Goal: Task Accomplishment & Management: Manage account settings

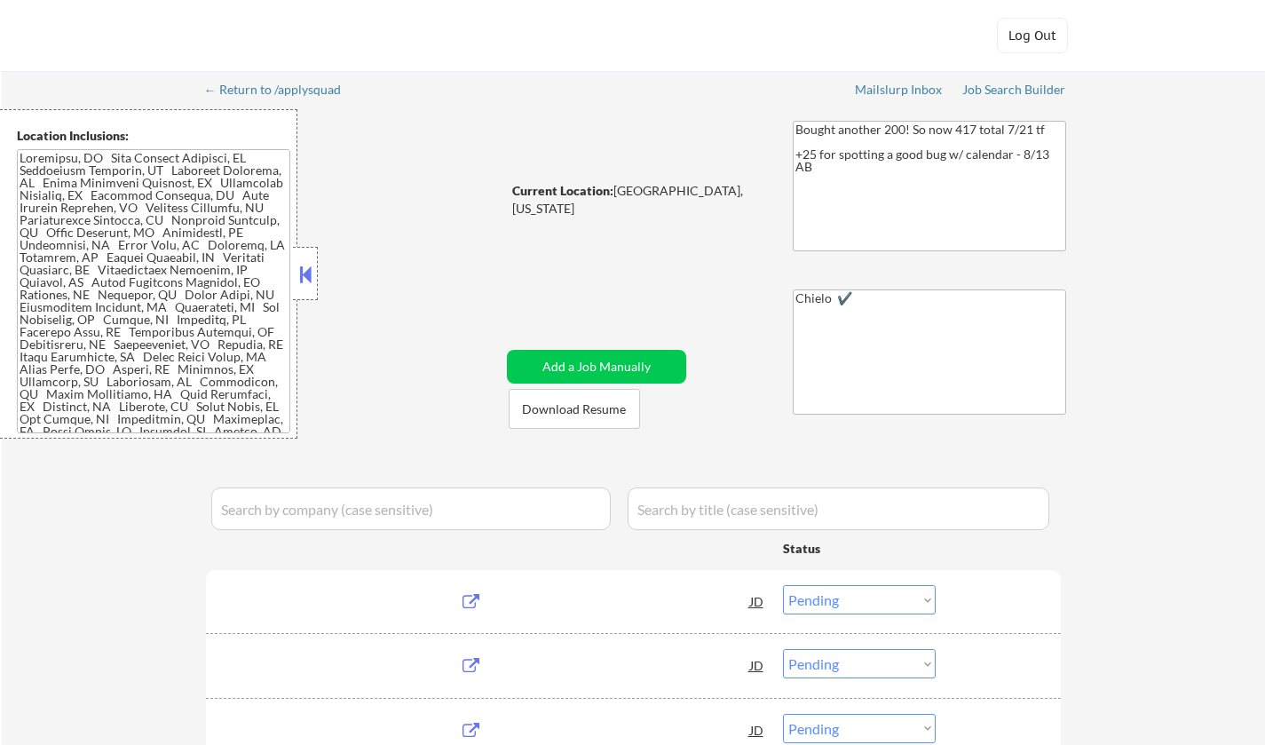
select select ""pending""
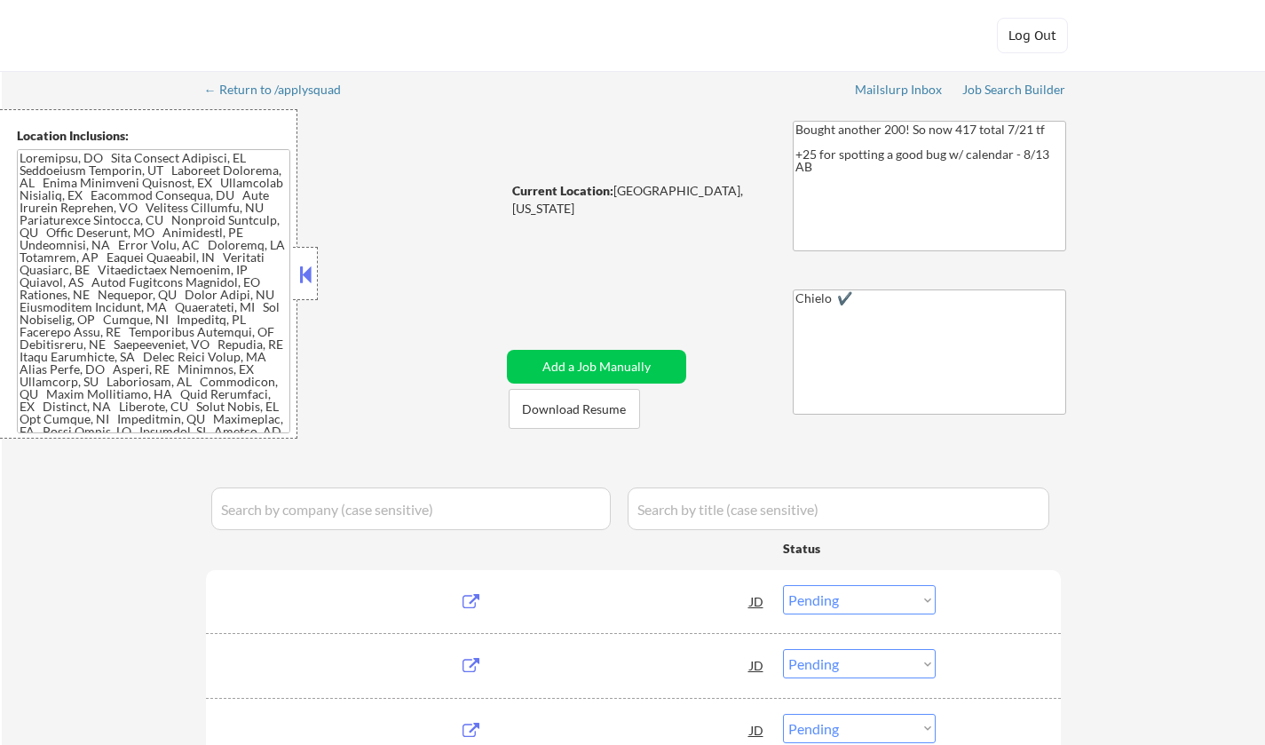
select select ""pending""
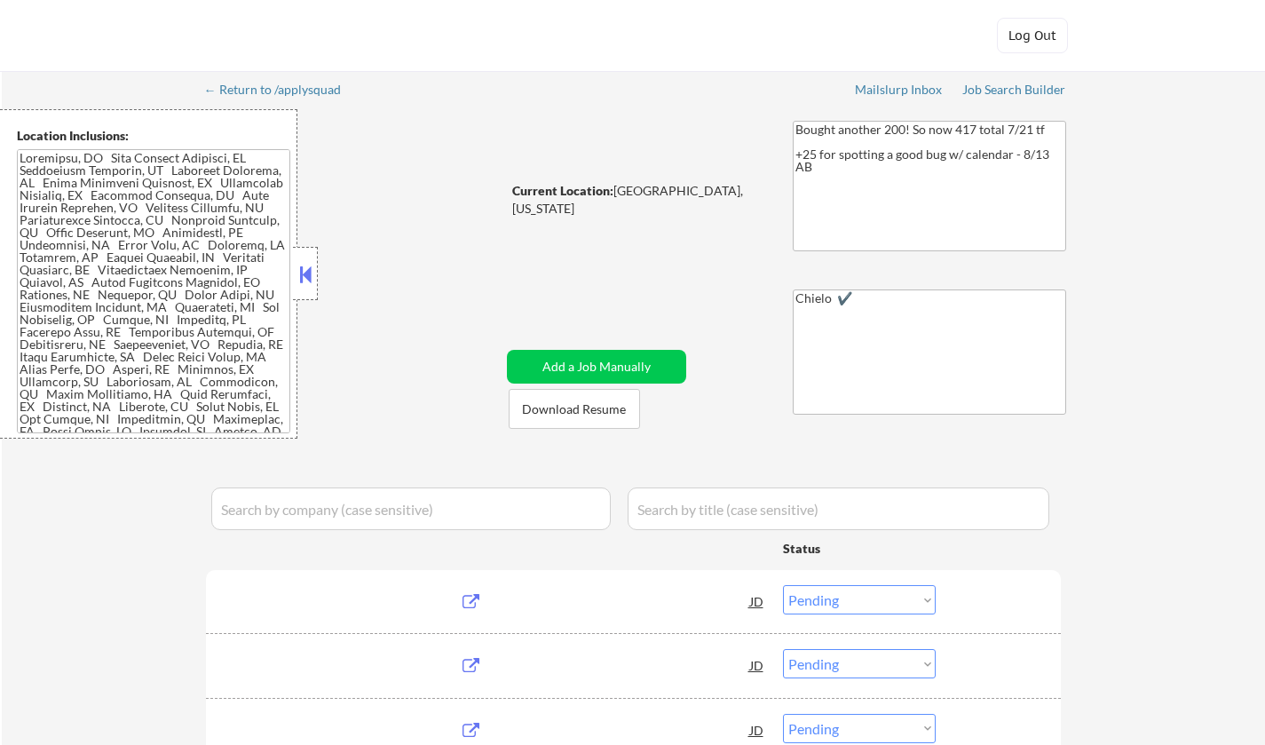
select select ""pending""
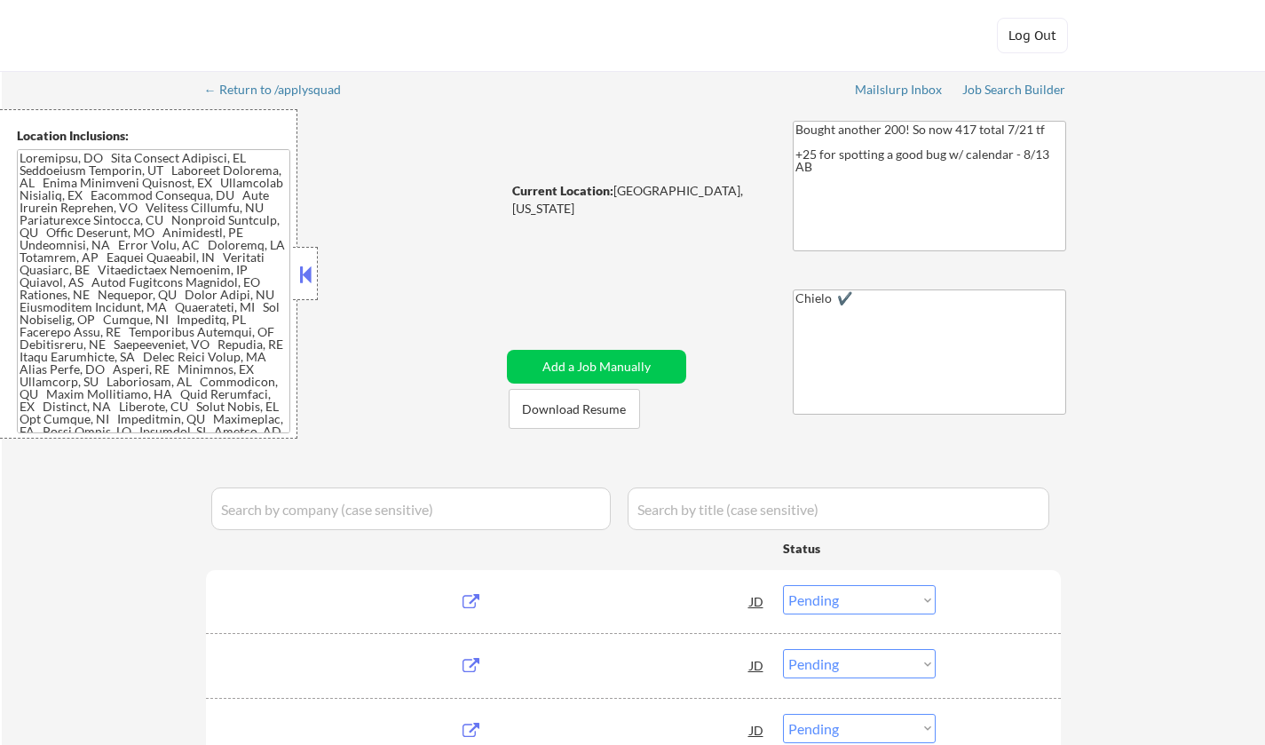
select select ""pending""
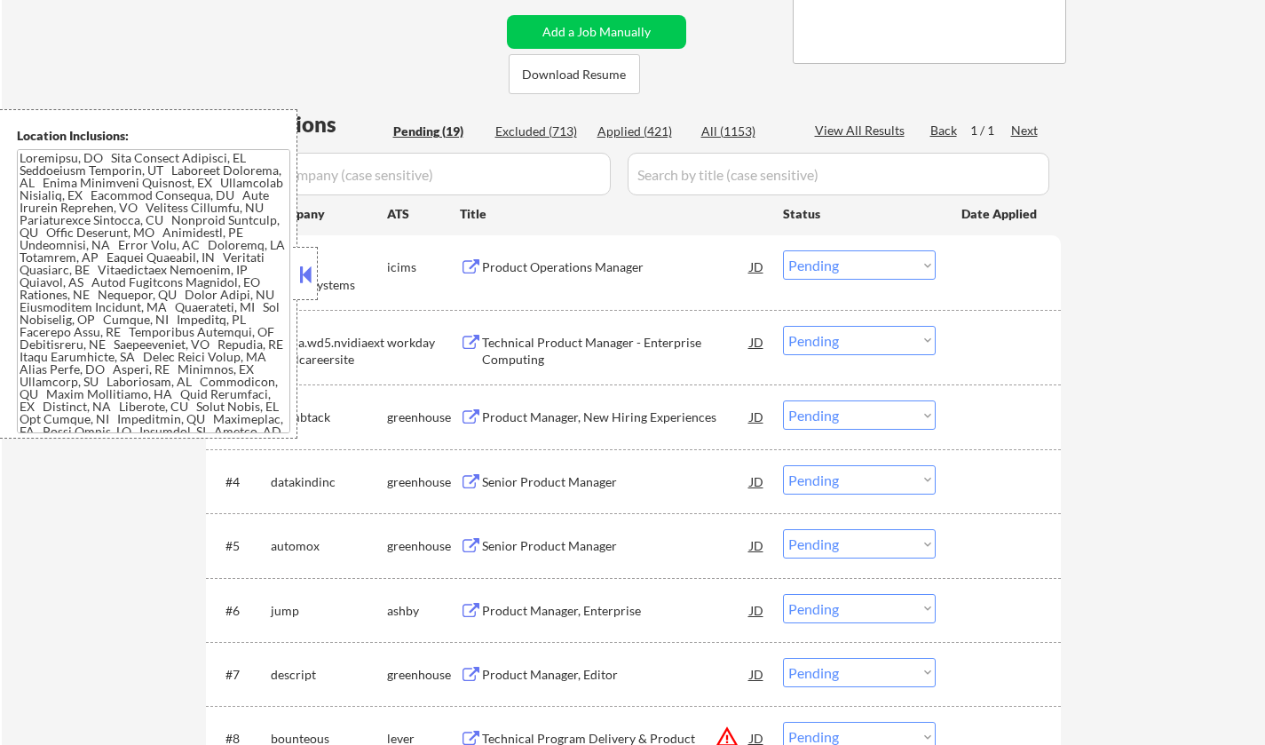
scroll to position [444, 0]
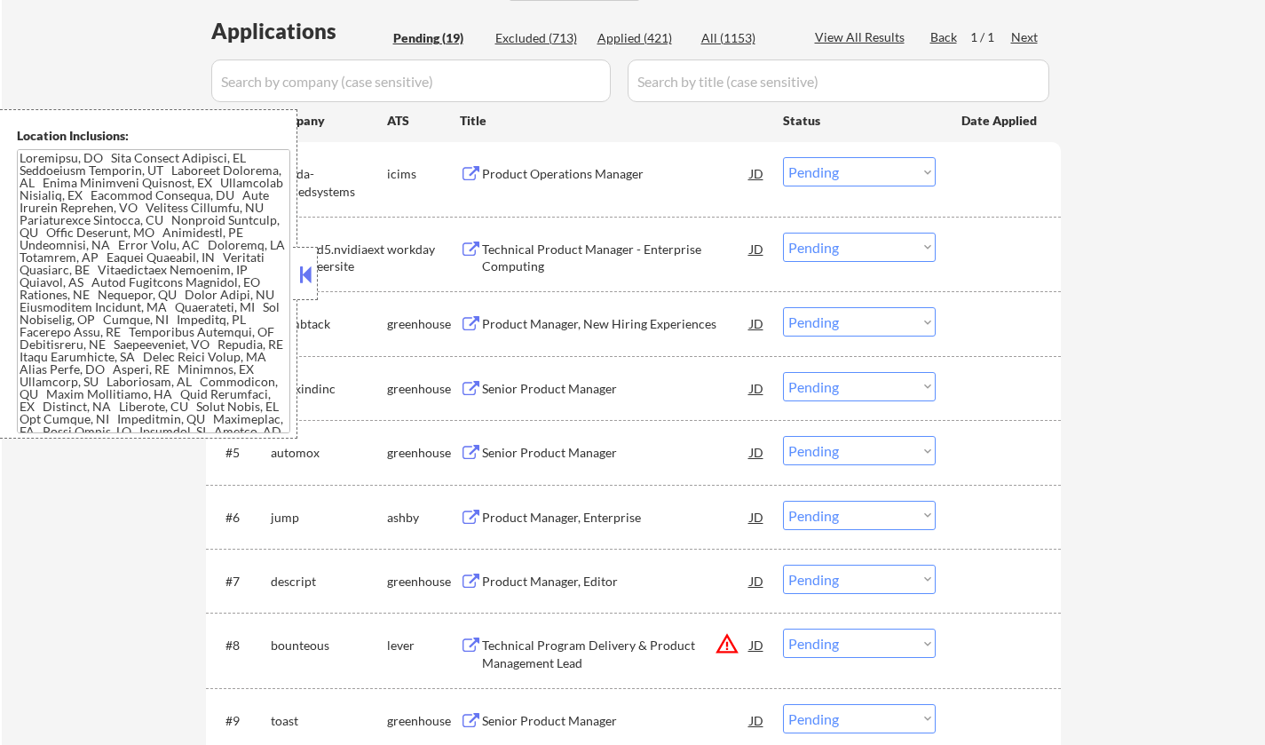
click at [309, 274] on button at bounding box center [306, 274] width 20 height 27
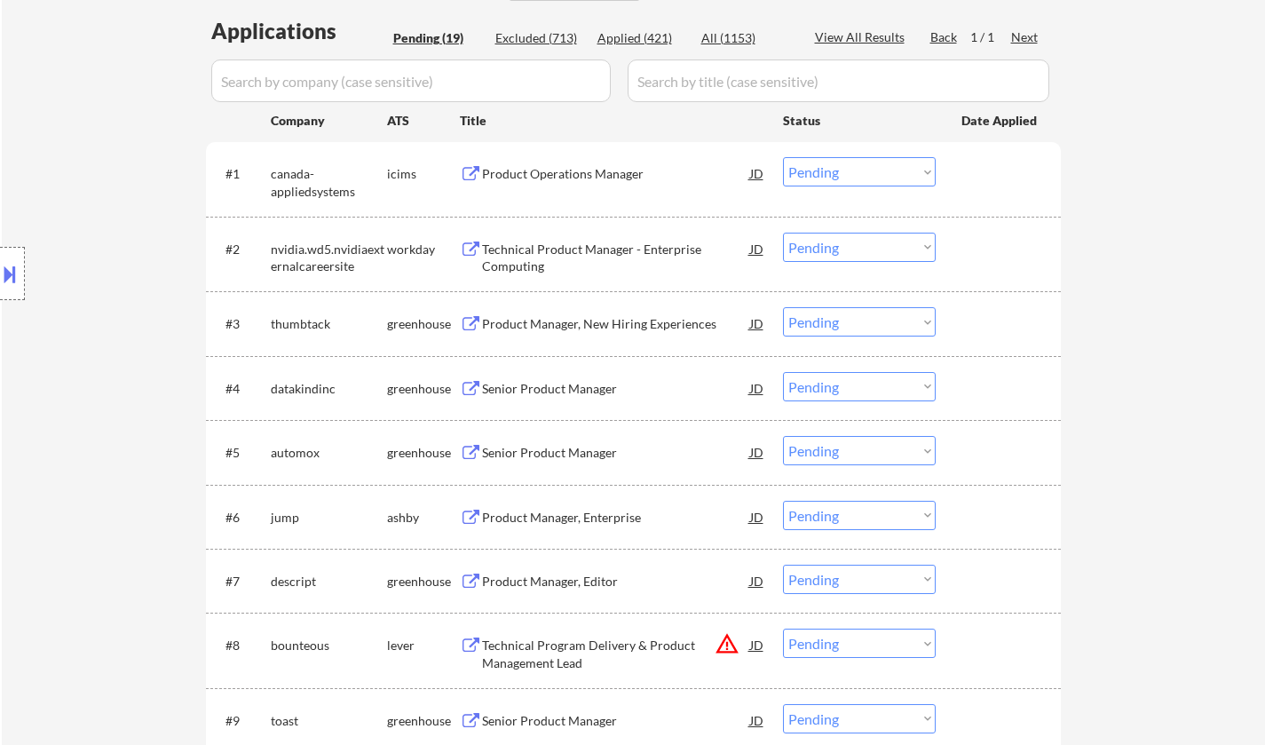
click at [585, 384] on div "Senior Product Manager" at bounding box center [616, 389] width 268 height 18
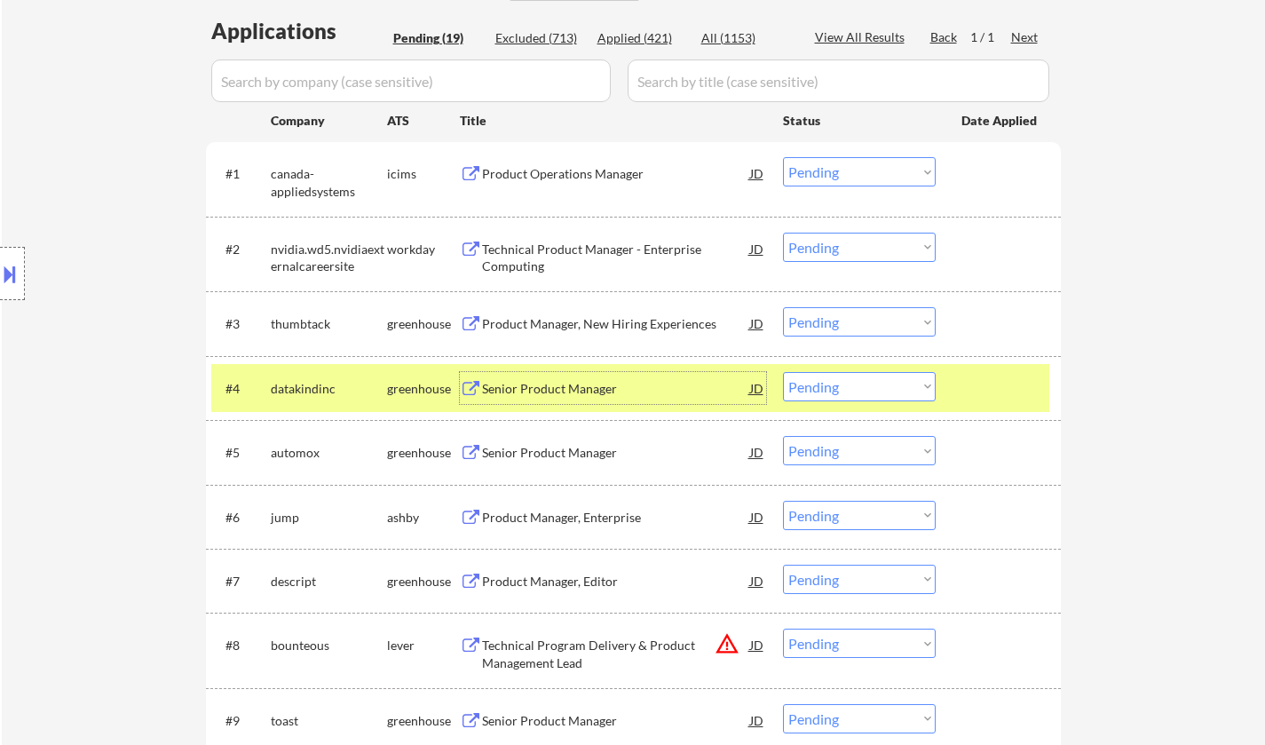
click at [866, 389] on select "Choose an option... Pending Applied Excluded (Questions) Excluded (Expired) Exc…" at bounding box center [859, 386] width 153 height 29
click at [783, 372] on select "Choose an option... Pending Applied Excluded (Questions) Excluded (Expired) Exc…" at bounding box center [859, 386] width 153 height 29
select select ""pending""
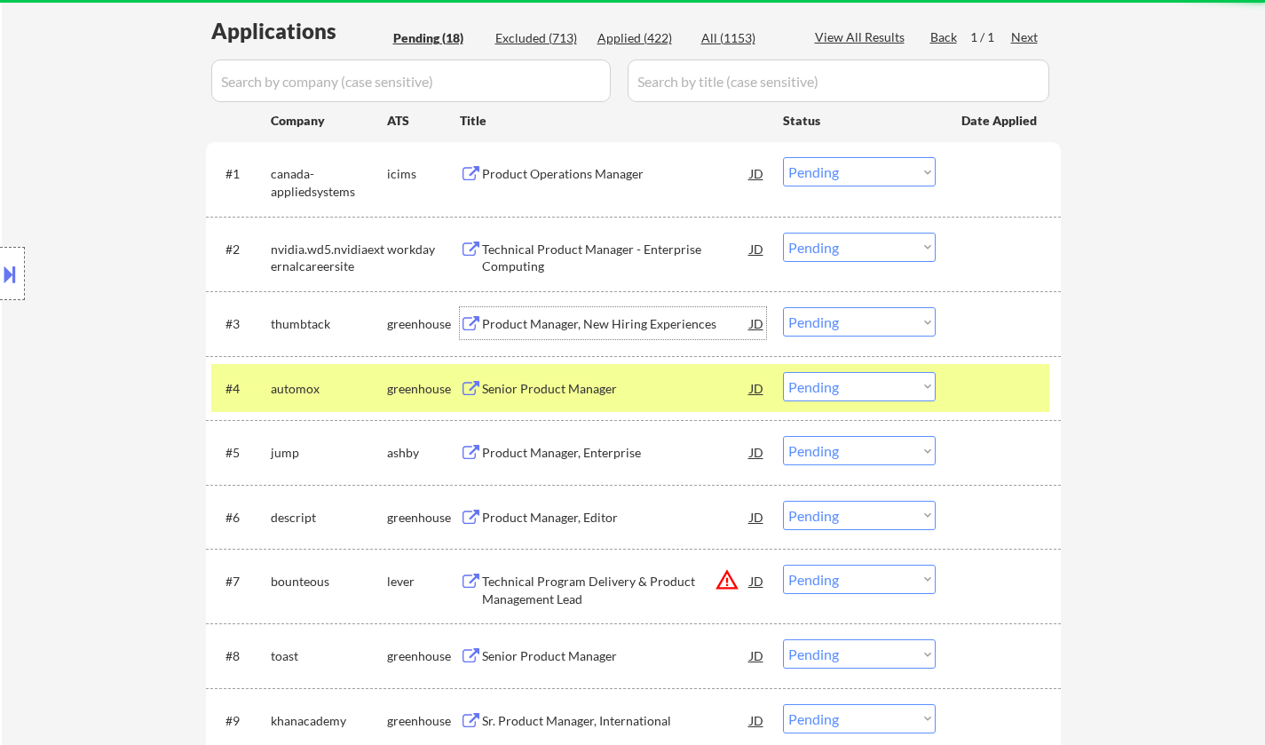
click at [551, 336] on div "Product Manager, New Hiring Experiences" at bounding box center [616, 323] width 268 height 32
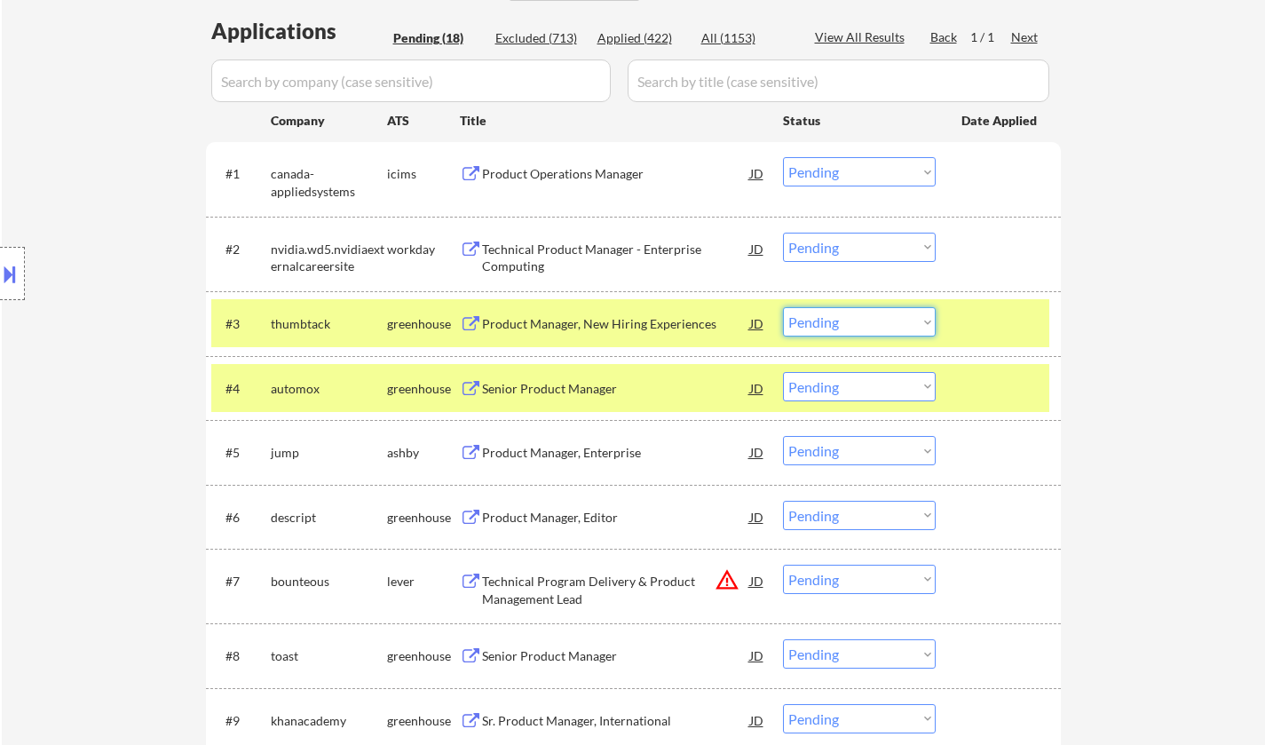
drag, startPoint x: 832, startPoint y: 319, endPoint x: 832, endPoint y: 331, distance: 11.5
click at [832, 319] on select "Choose an option... Pending Applied Excluded (Questions) Excluded (Expired) Exc…" at bounding box center [859, 321] width 153 height 29
click at [783, 307] on select "Choose an option... Pending Applied Excluded (Questions) Excluded (Expired) Exc…" at bounding box center [859, 321] width 153 height 29
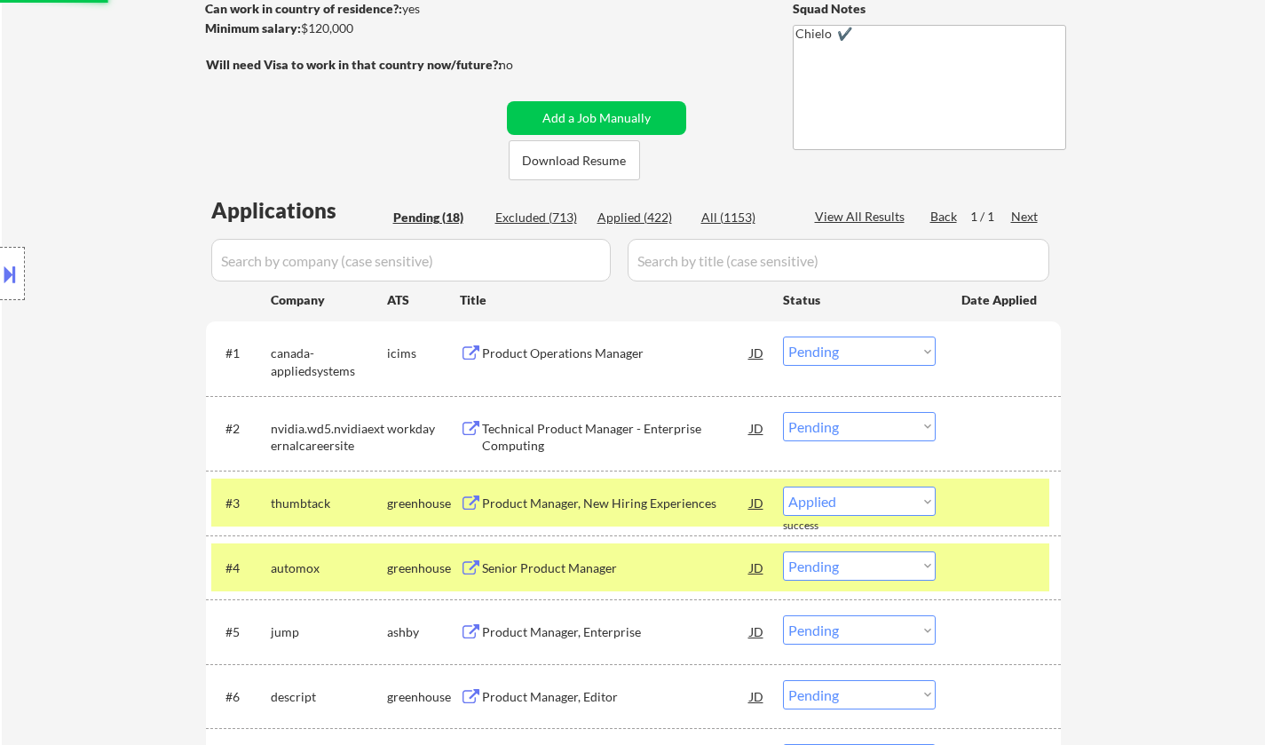
scroll to position [177, 0]
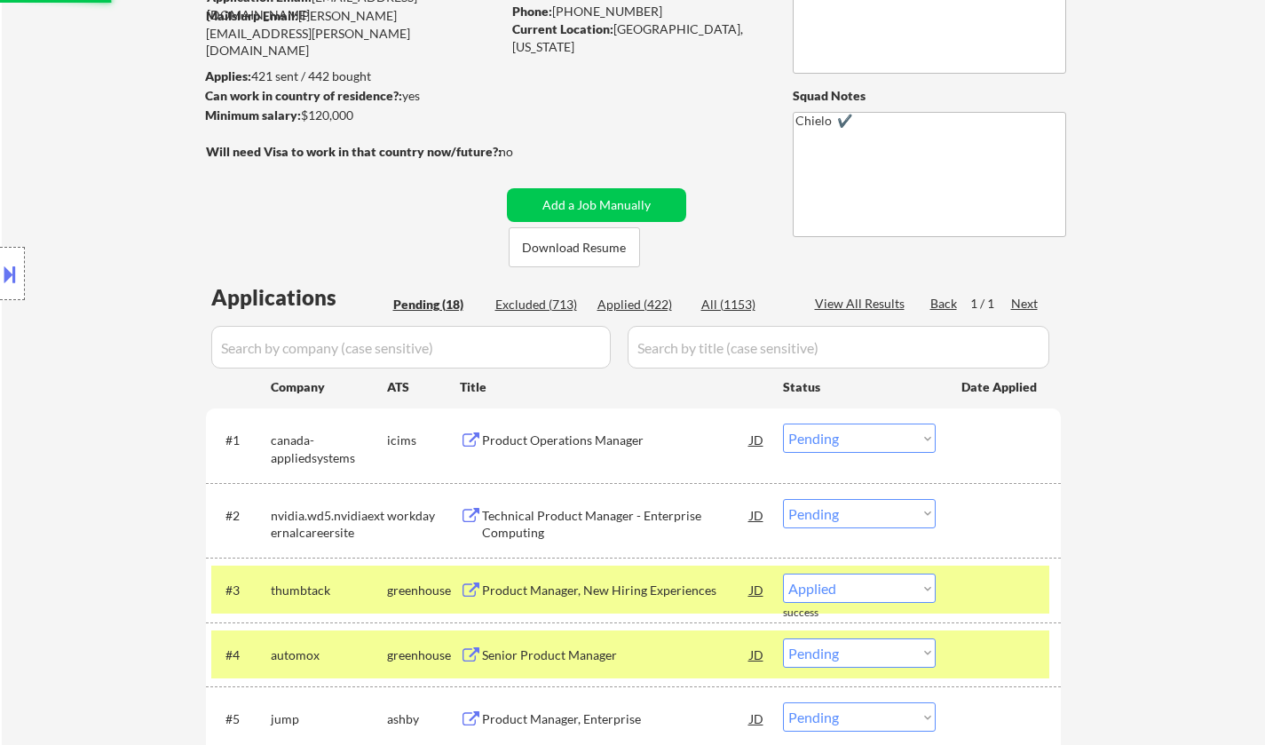
select select ""pending""
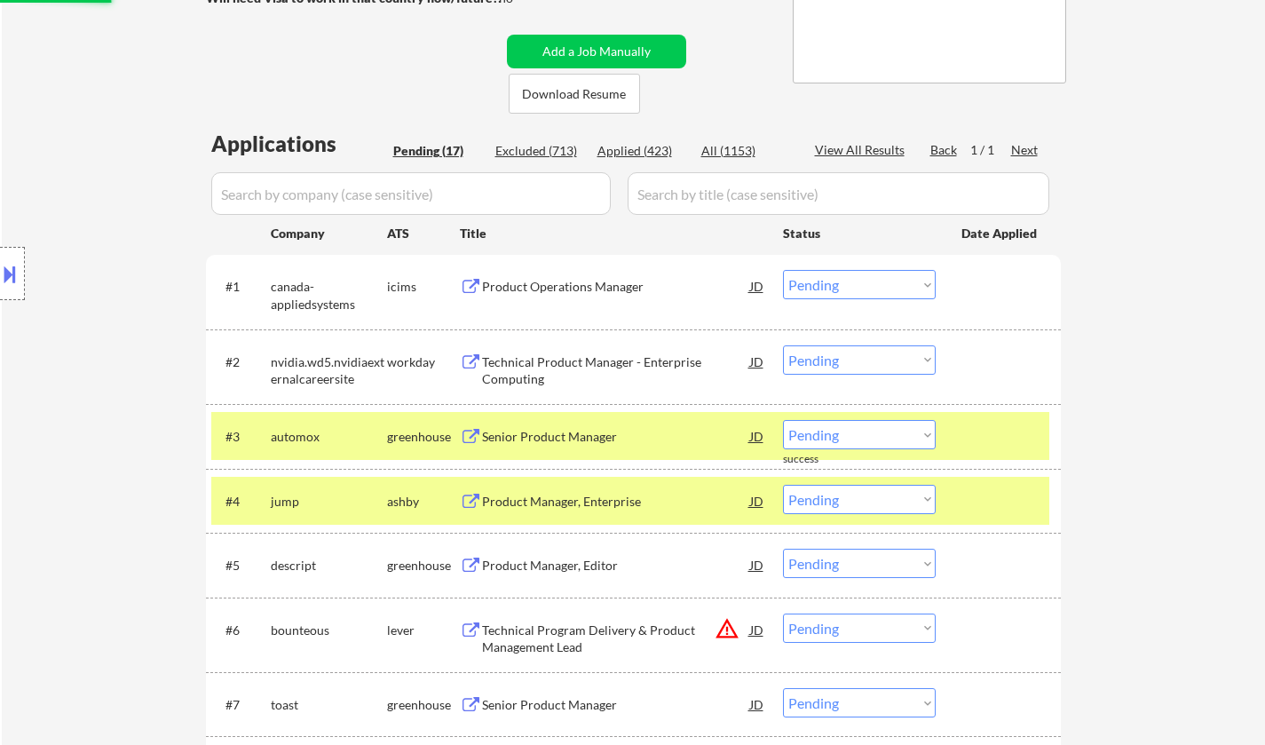
scroll to position [355, 0]
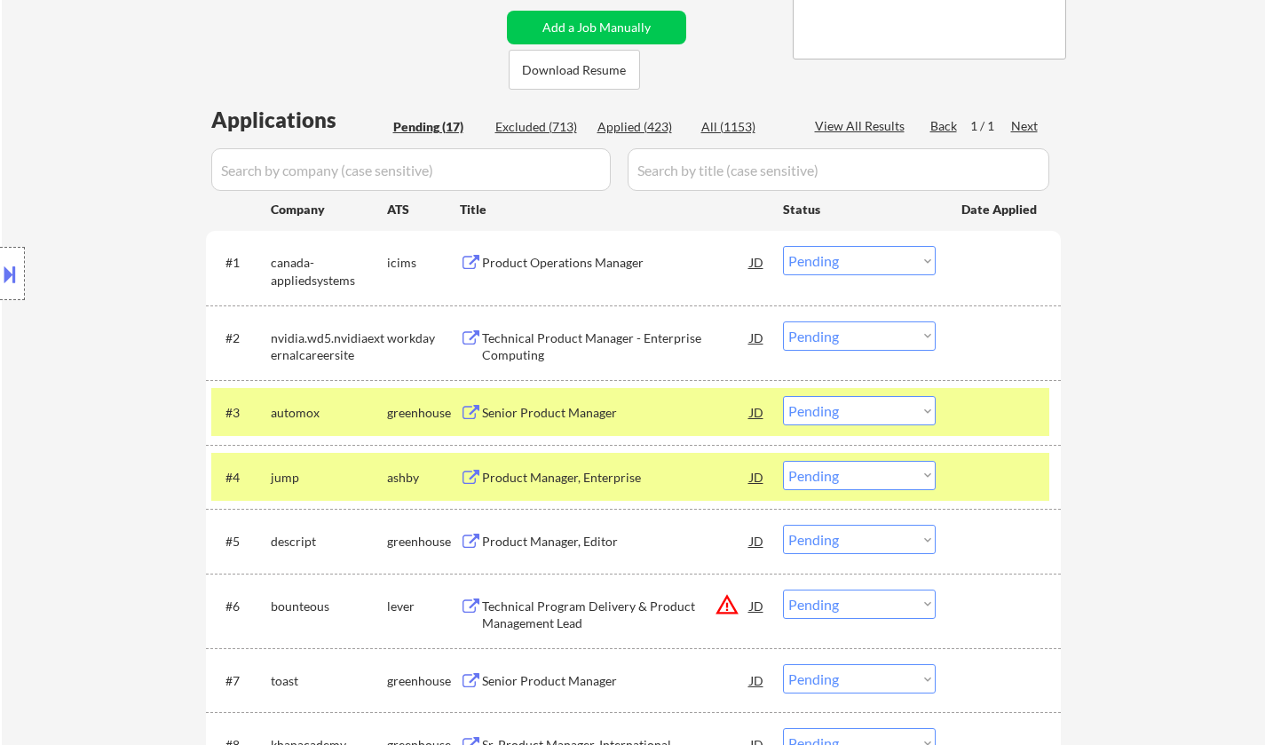
click at [555, 489] on div "Product Manager, Enterprise" at bounding box center [616, 477] width 268 height 32
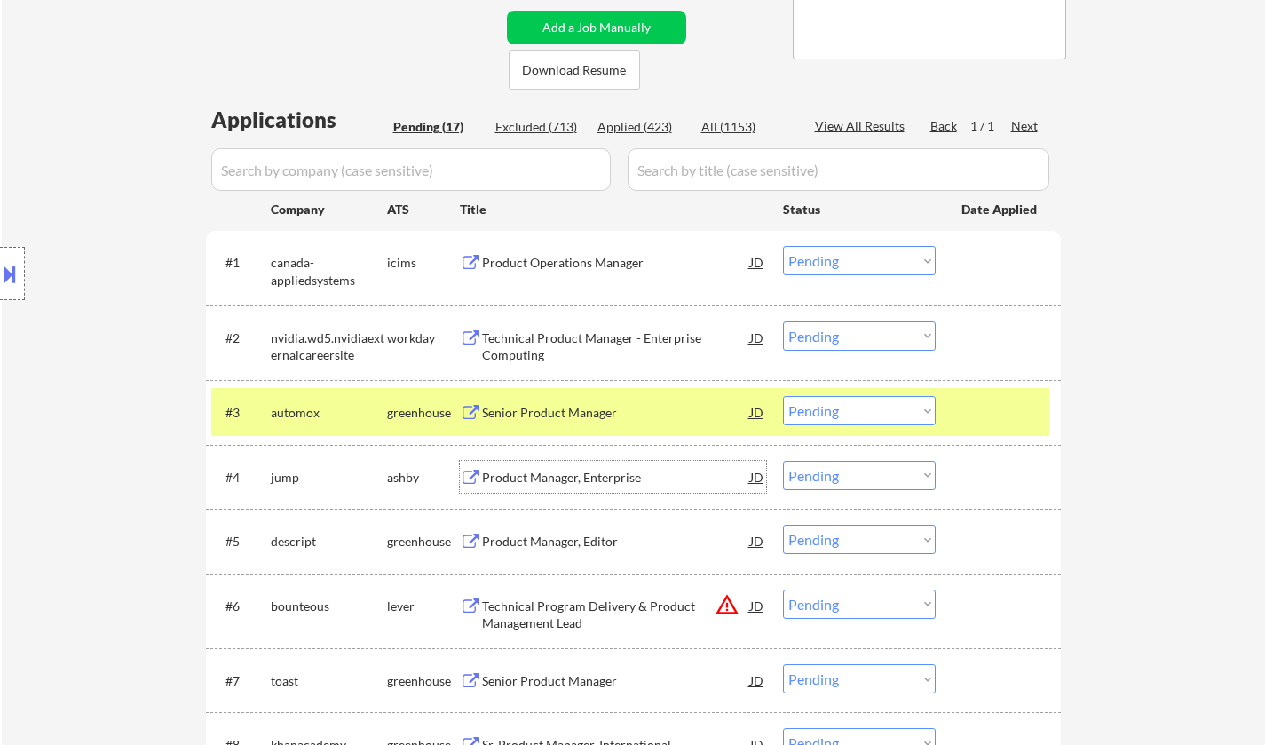
click at [842, 471] on select "Choose an option... Pending Applied Excluded (Questions) Excluded (Expired) Exc…" at bounding box center [859, 475] width 153 height 29
click at [783, 461] on select "Choose an option... Pending Applied Excluded (Questions) Excluded (Expired) Exc…" at bounding box center [859, 475] width 153 height 29
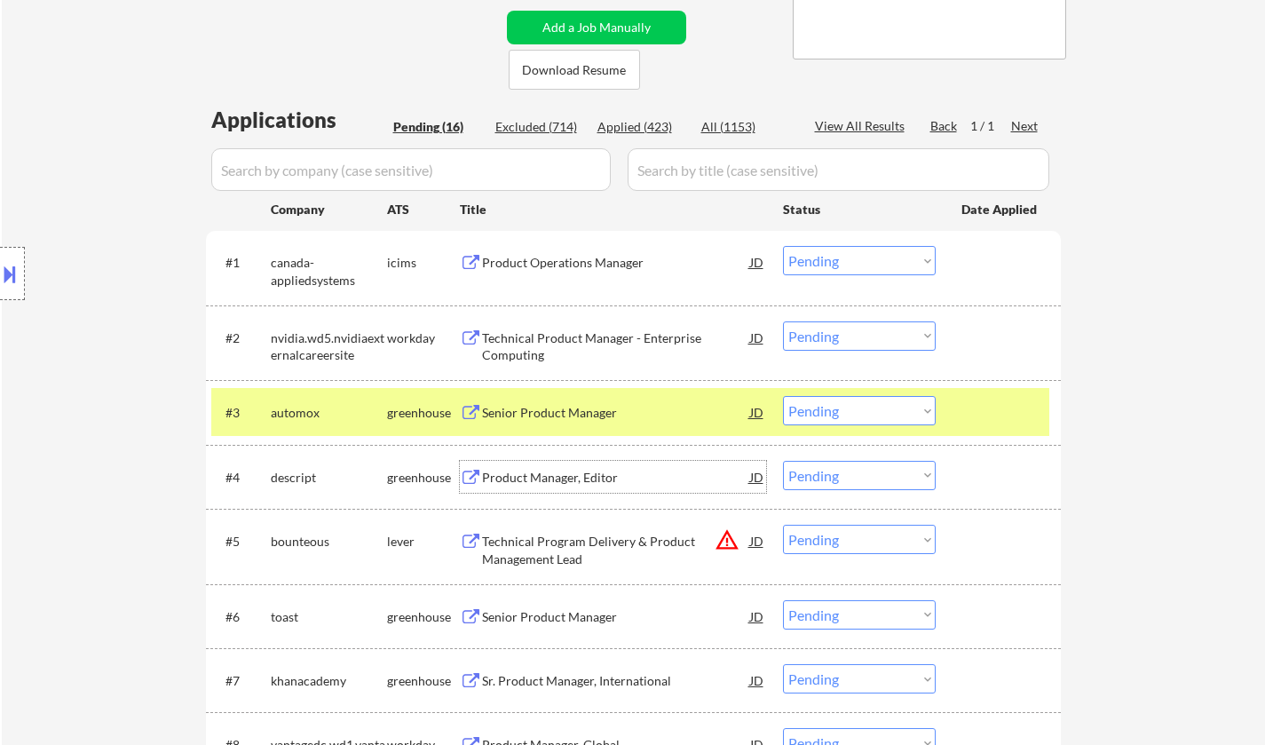
click at [565, 475] on div "Product Manager, Editor" at bounding box center [616, 478] width 268 height 18
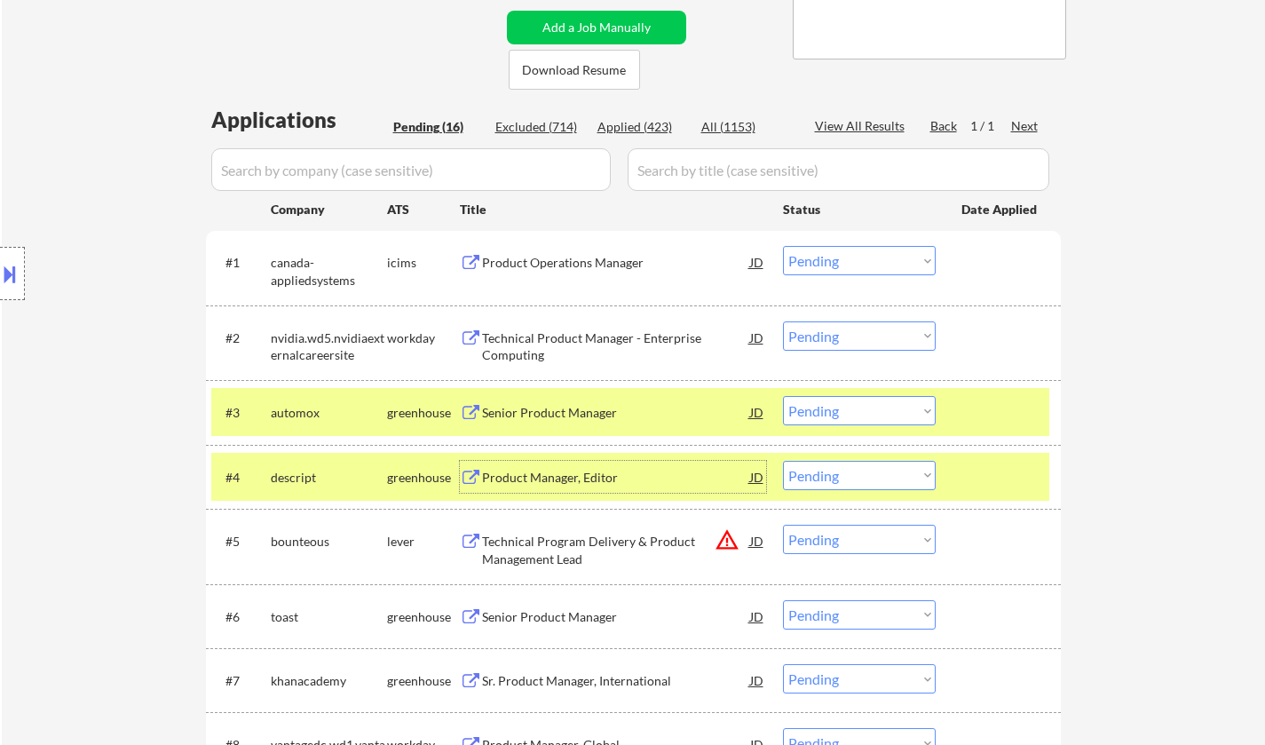
click at [864, 469] on select "Choose an option... Pending Applied Excluded (Questions) Excluded (Expired) Exc…" at bounding box center [859, 475] width 153 height 29
click at [783, 461] on select "Choose an option... Pending Applied Excluded (Questions) Excluded (Expired) Exc…" at bounding box center [859, 475] width 153 height 29
select select ""pending""
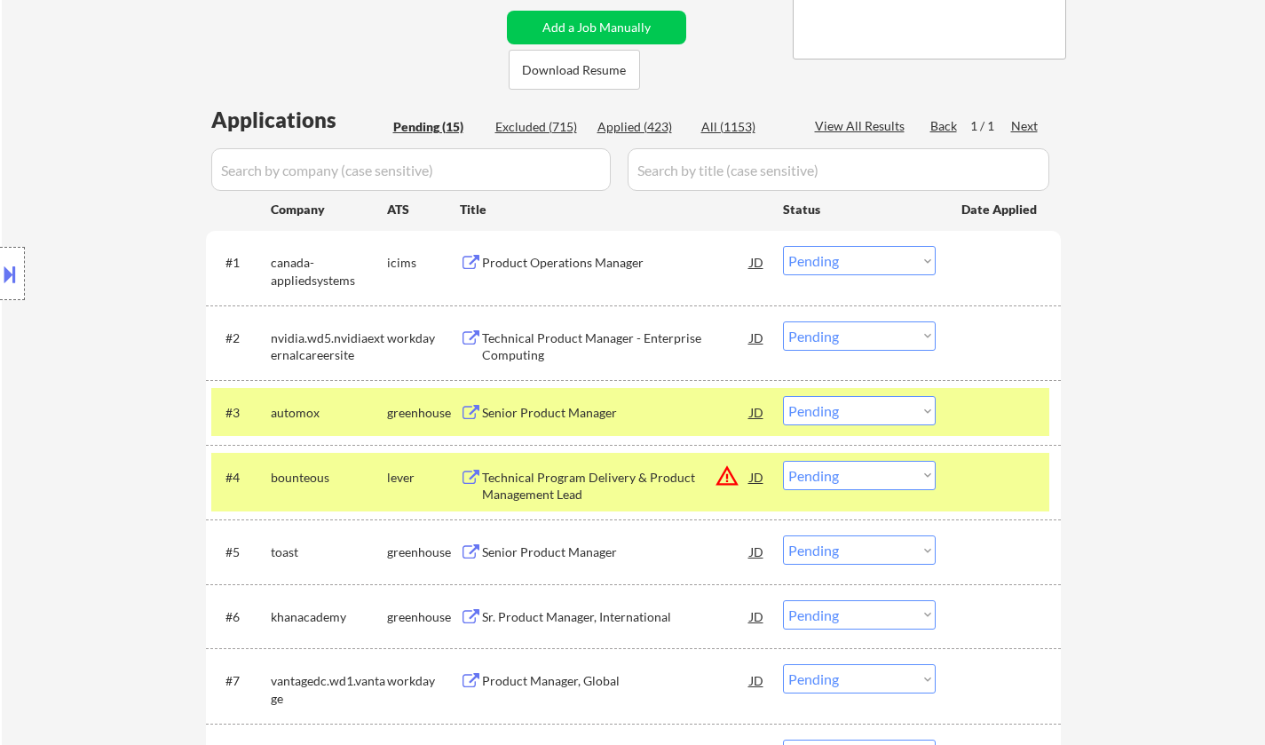
click at [569, 558] on div "Senior Product Manager" at bounding box center [616, 552] width 268 height 18
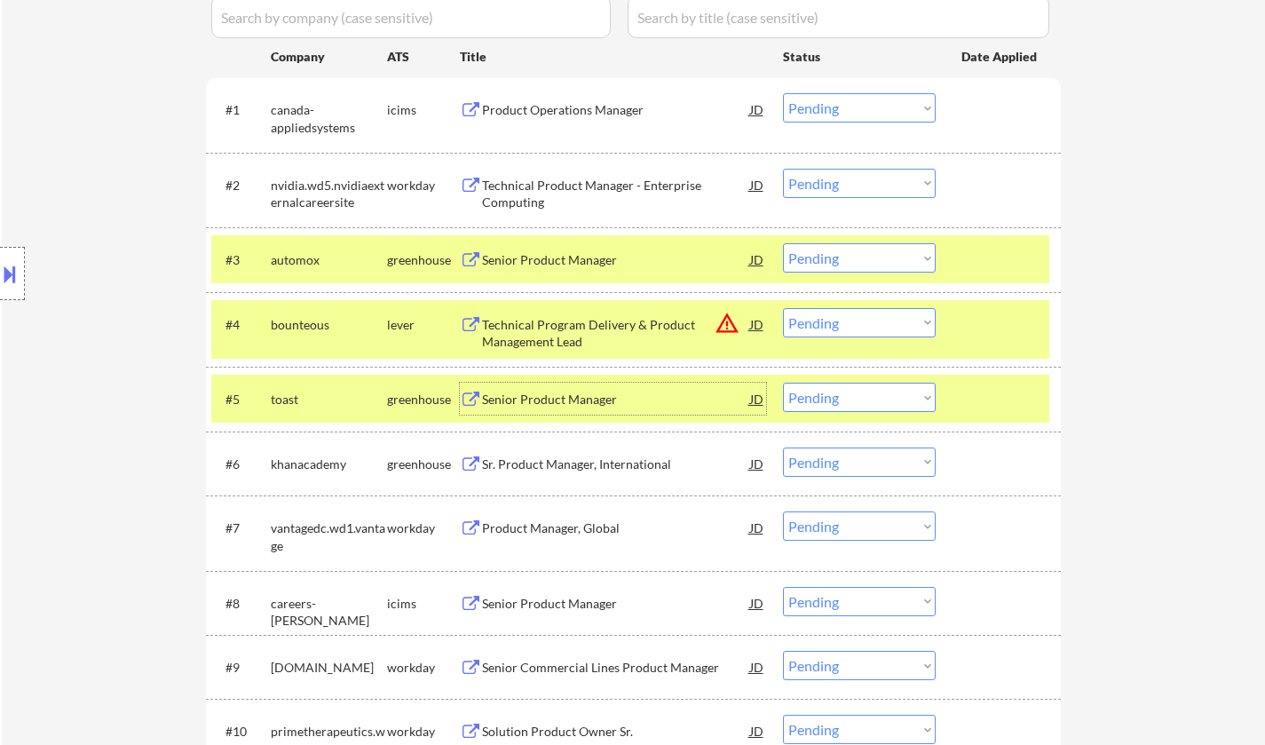
scroll to position [621, 0]
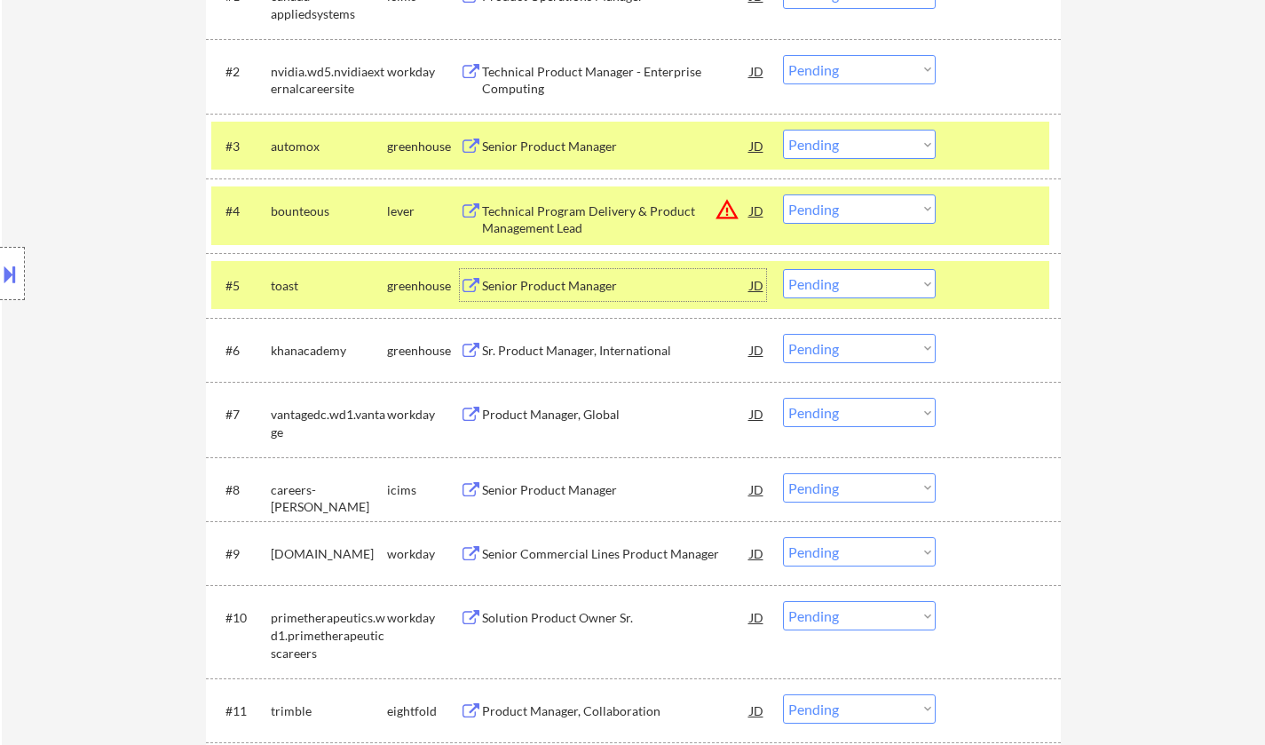
click at [850, 288] on select "Choose an option... Pending Applied Excluded (Questions) Excluded (Expired) Exc…" at bounding box center [859, 283] width 153 height 29
click at [783, 269] on select "Choose an option... Pending Applied Excluded (Questions) Excluded (Expired) Exc…" at bounding box center [859, 283] width 153 height 29
select select ""pending""
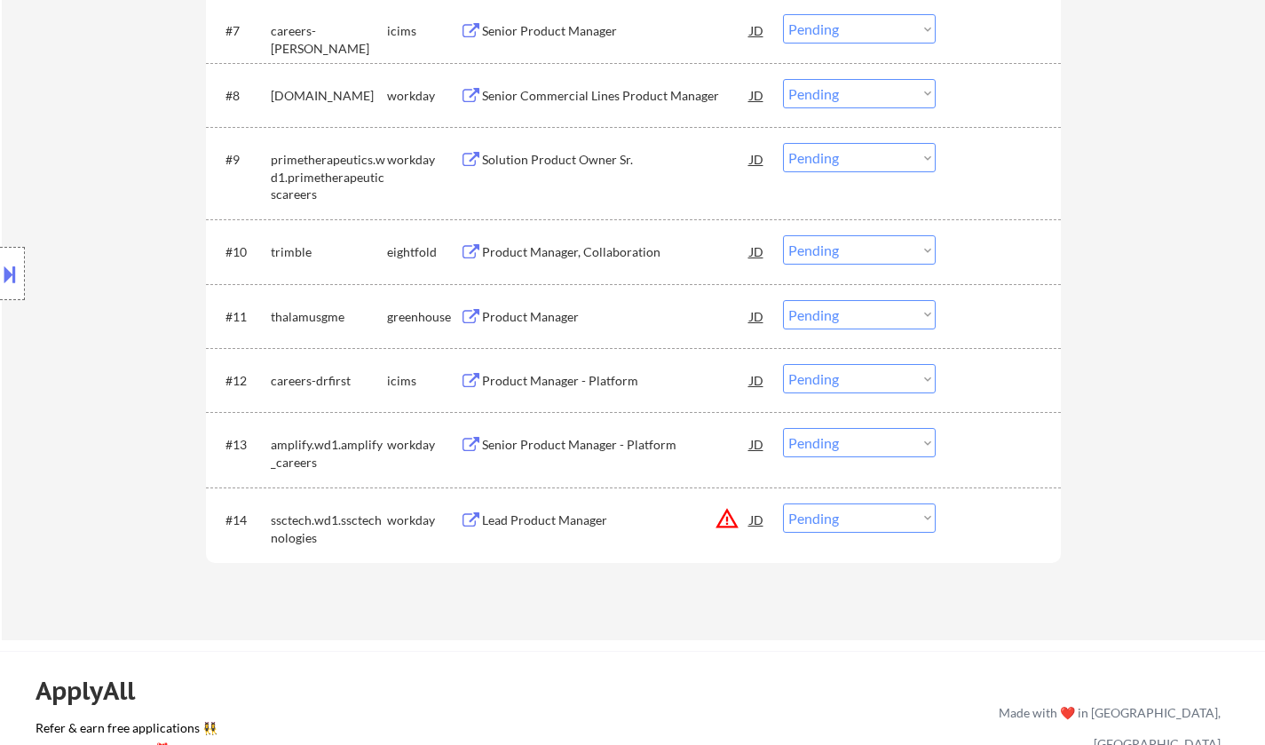
scroll to position [1065, 0]
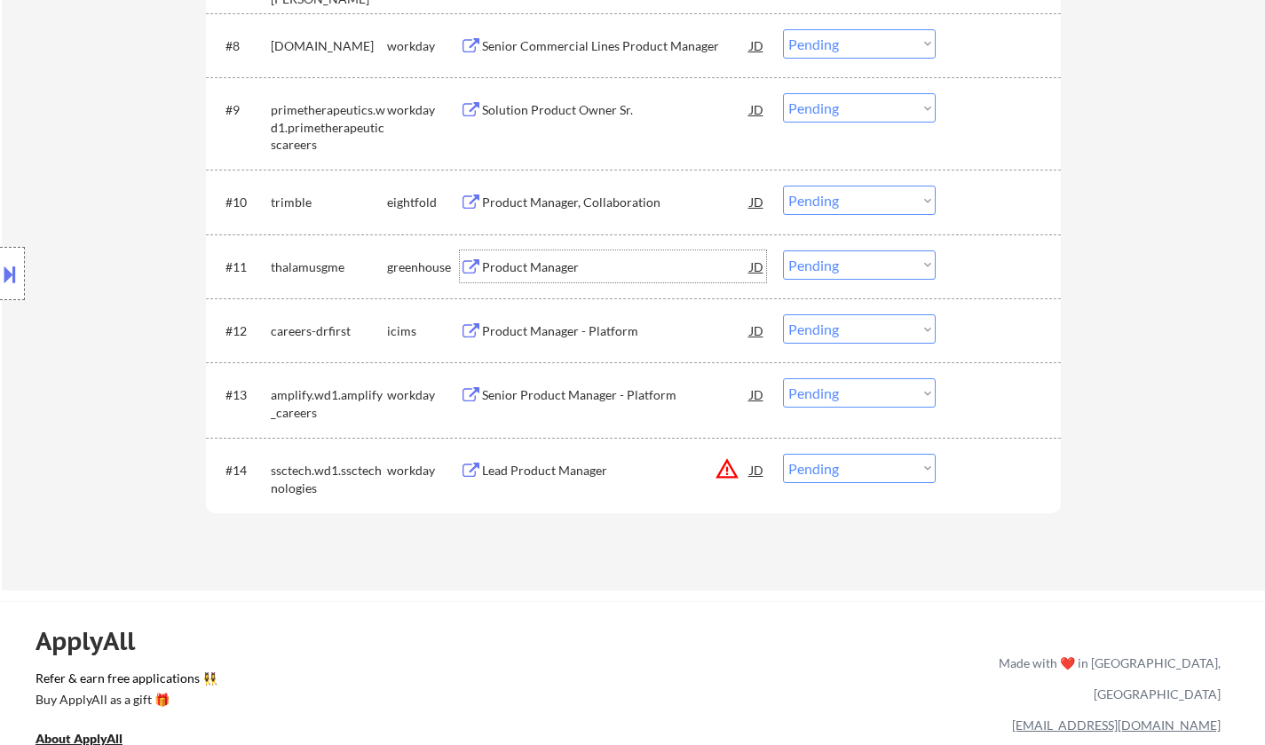
click at [521, 261] on div "Product Manager" at bounding box center [616, 267] width 268 height 18
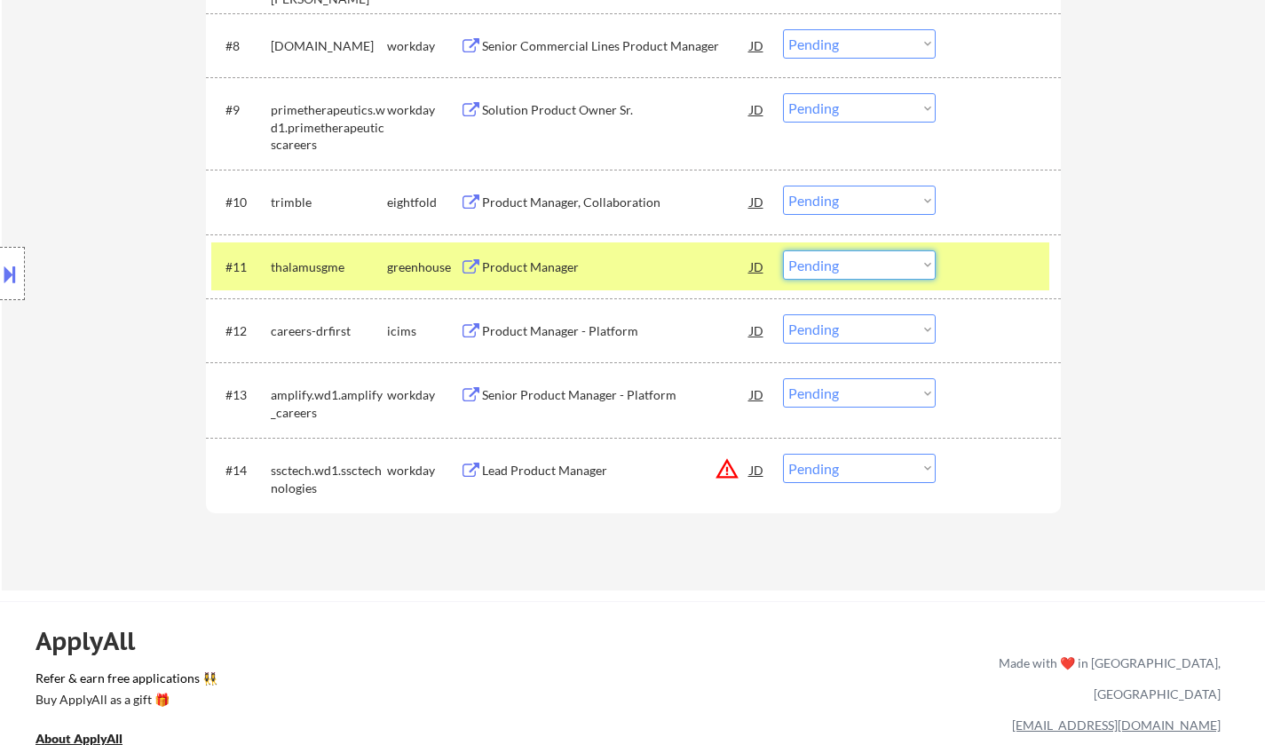
drag, startPoint x: 866, startPoint y: 266, endPoint x: 870, endPoint y: 276, distance: 10.4
click at [865, 266] on select "Choose an option... Pending Applied Excluded (Questions) Excluded (Expired) Exc…" at bounding box center [859, 264] width 153 height 29
click at [783, 250] on select "Choose an option... Pending Applied Excluded (Questions) Excluded (Expired) Exc…" at bounding box center [859, 264] width 153 height 29
select select ""pending""
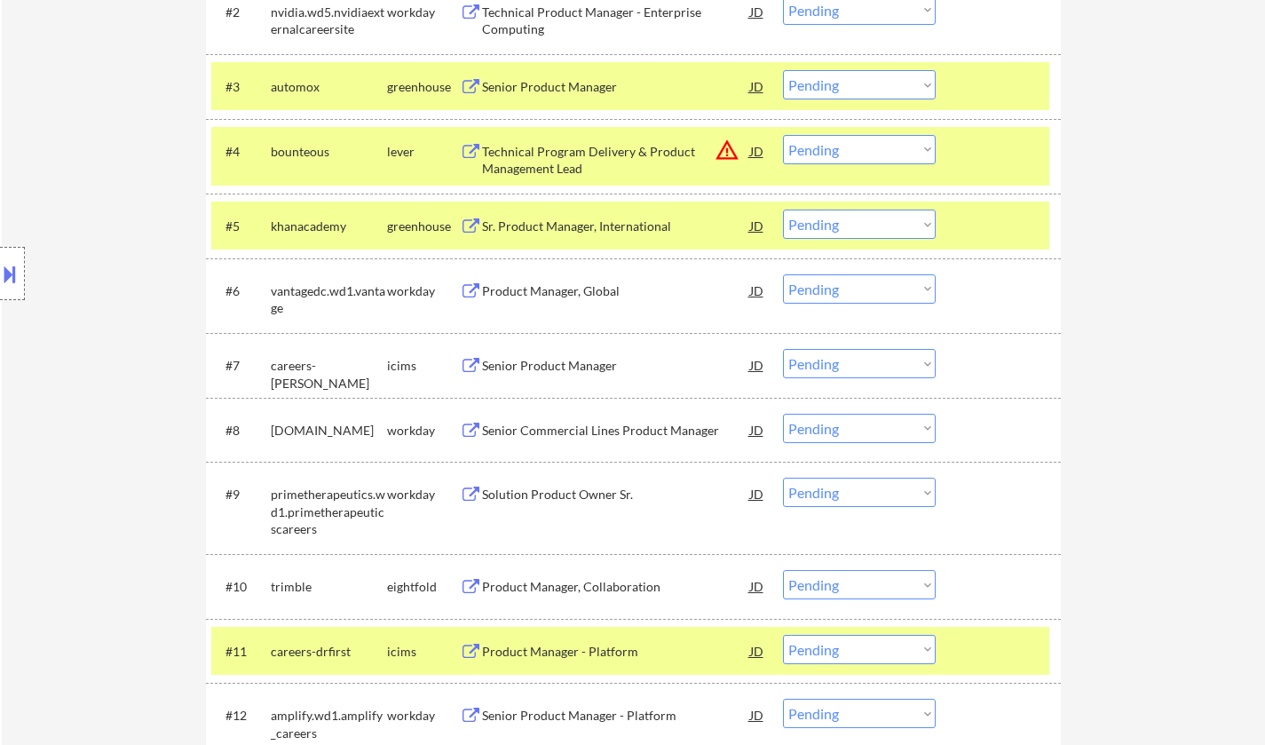
scroll to position [621, 0]
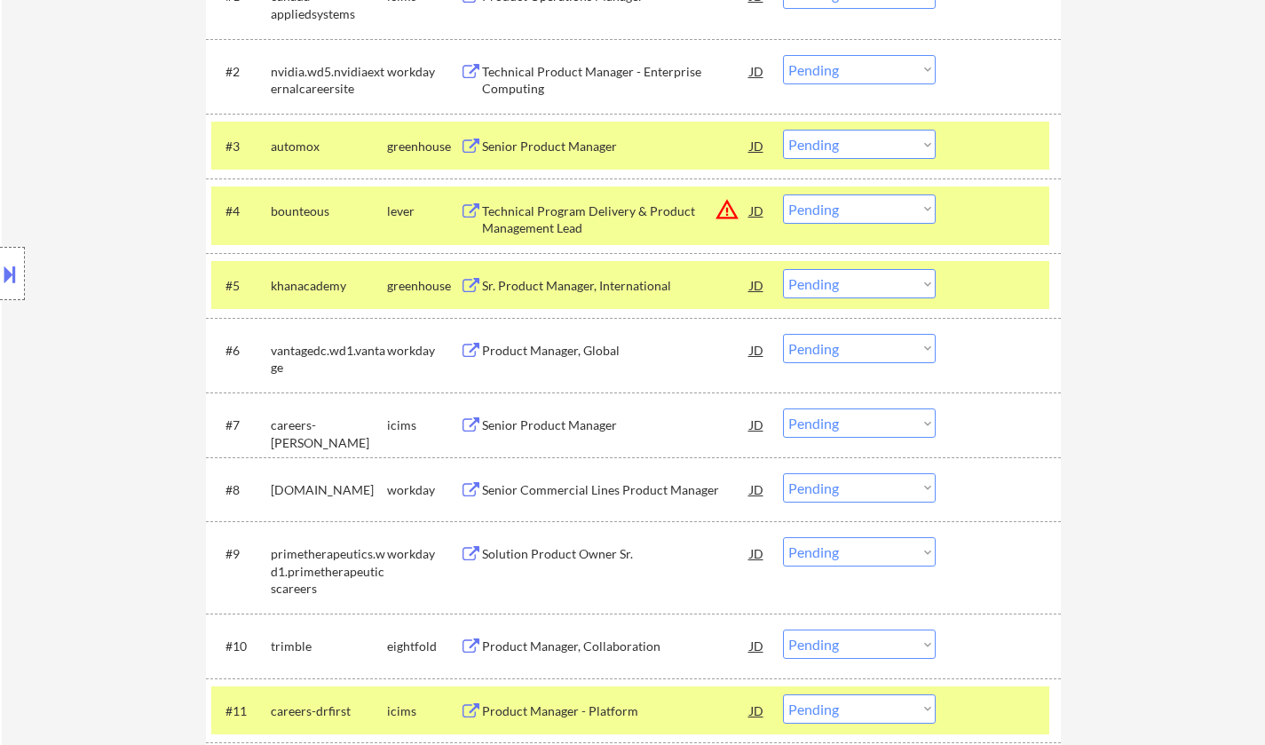
click at [588, 287] on div "Sr. Product Manager, International" at bounding box center [616, 286] width 268 height 18
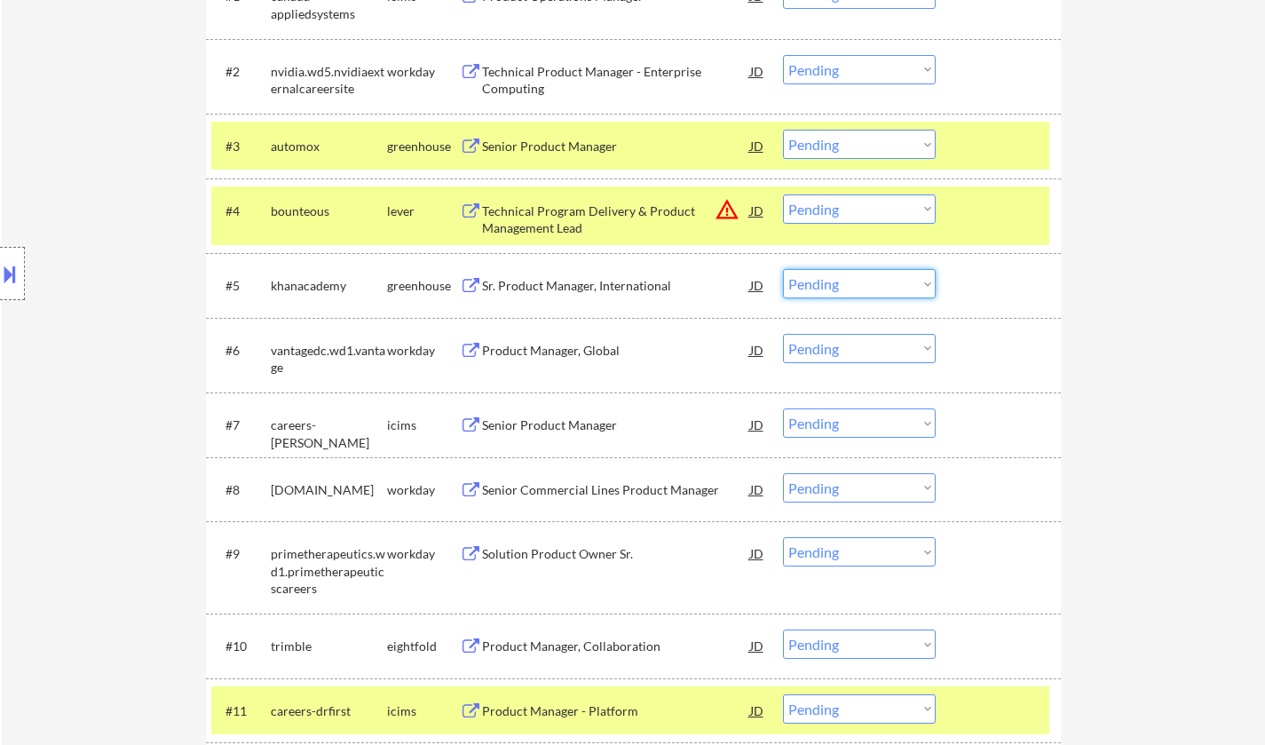
click at [872, 283] on select "Choose an option... Pending Applied Excluded (Questions) Excluded (Expired) Exc…" at bounding box center [859, 283] width 153 height 29
click at [783, 269] on select "Choose an option... Pending Applied Excluded (Questions) Excluded (Expired) Exc…" at bounding box center [859, 283] width 153 height 29
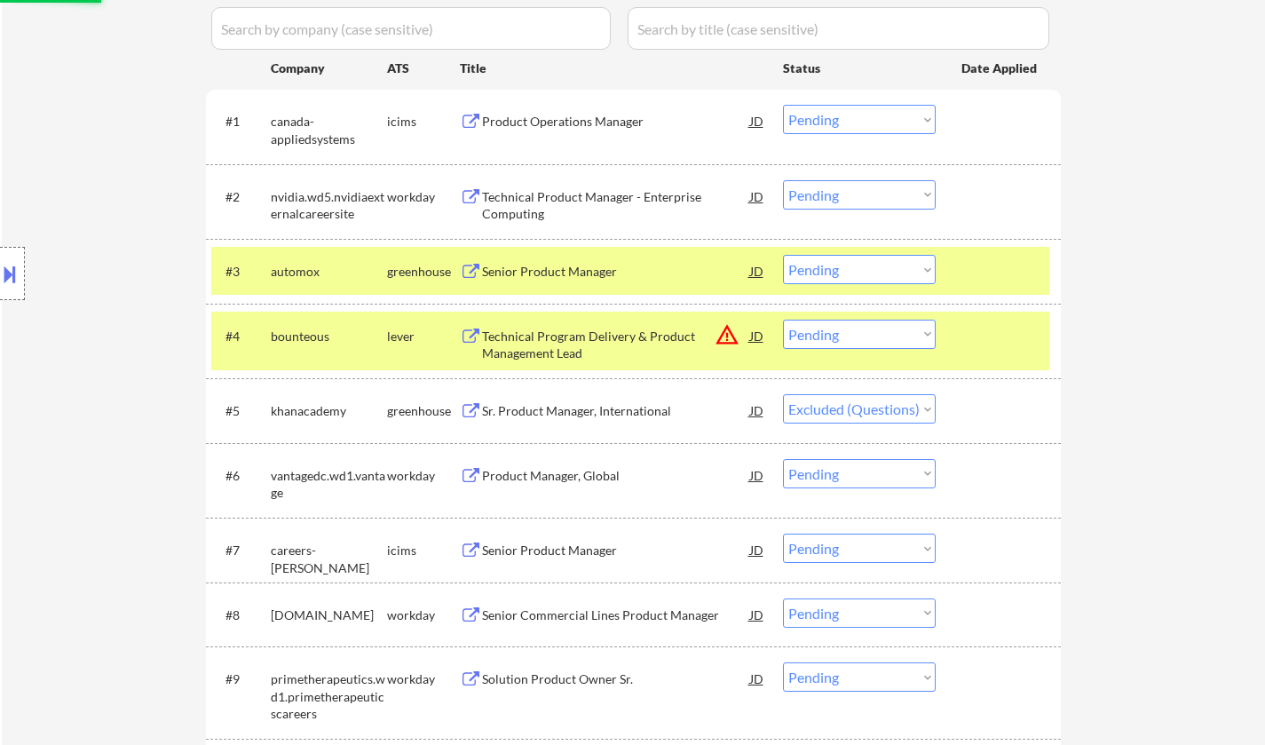
scroll to position [355, 0]
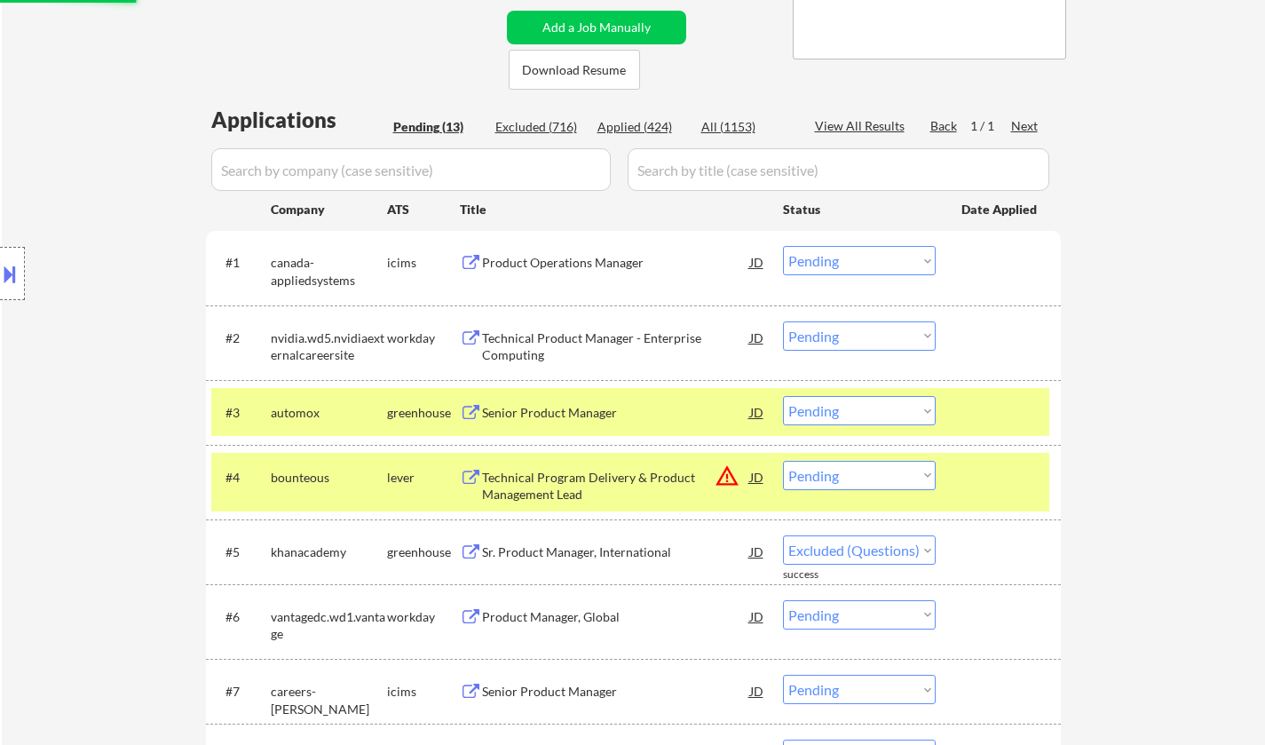
click at [572, 409] on div "Senior Product Manager" at bounding box center [616, 413] width 268 height 18
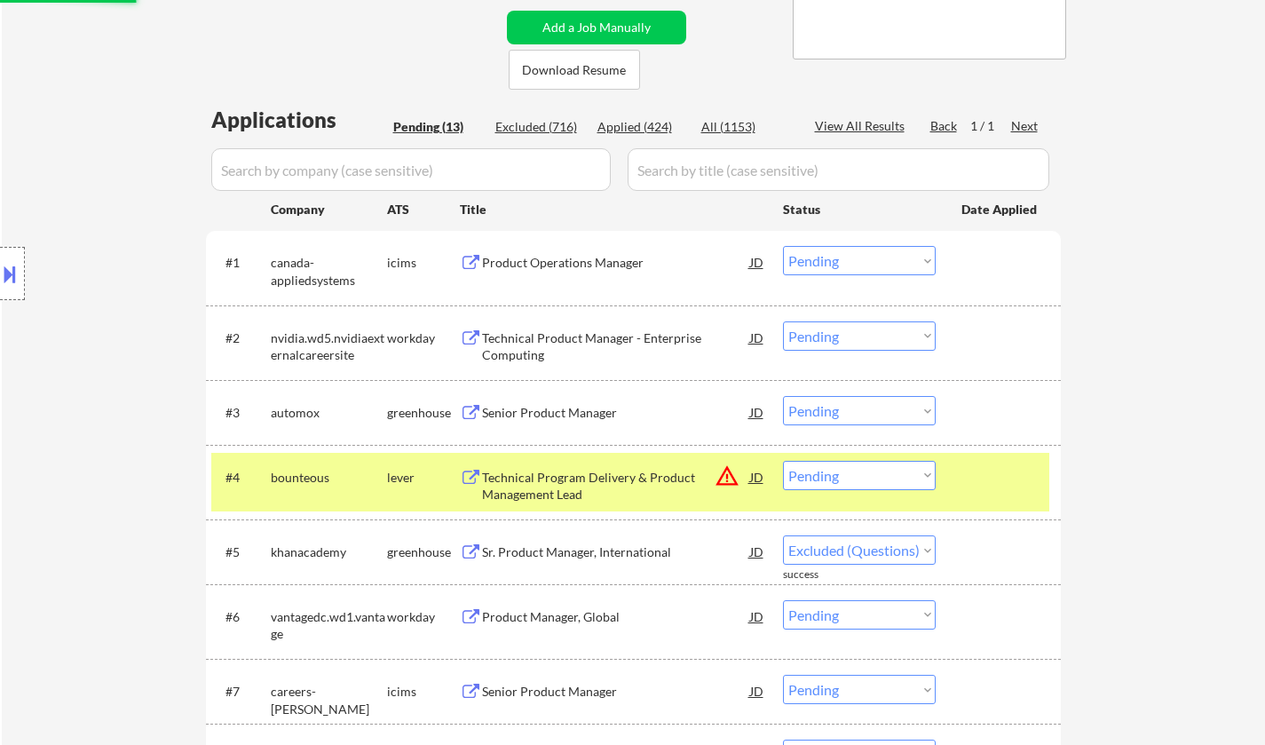
select select ""pending""
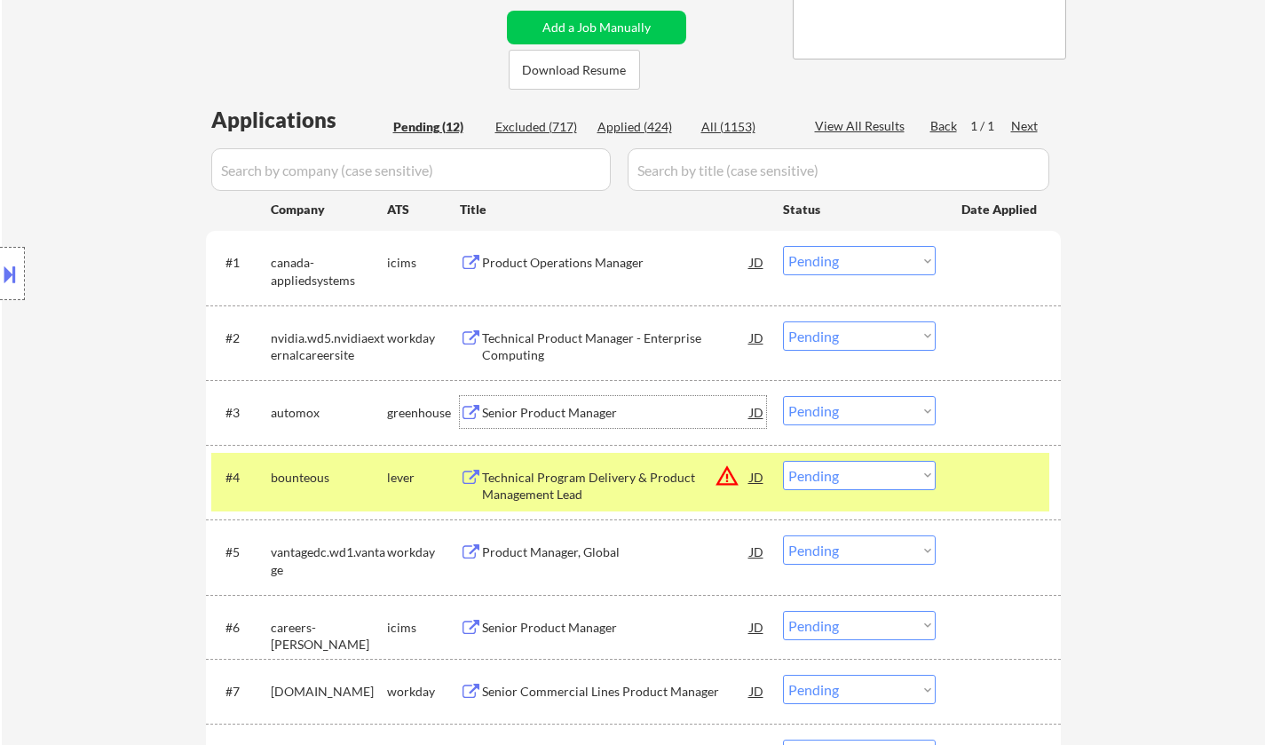
click at [890, 413] on select "Choose an option... Pending Applied Excluded (Questions) Excluded (Expired) Exc…" at bounding box center [859, 410] width 153 height 29
click at [783, 396] on select "Choose an option... Pending Applied Excluded (Questions) Excluded (Expired) Exc…" at bounding box center [859, 410] width 153 height 29
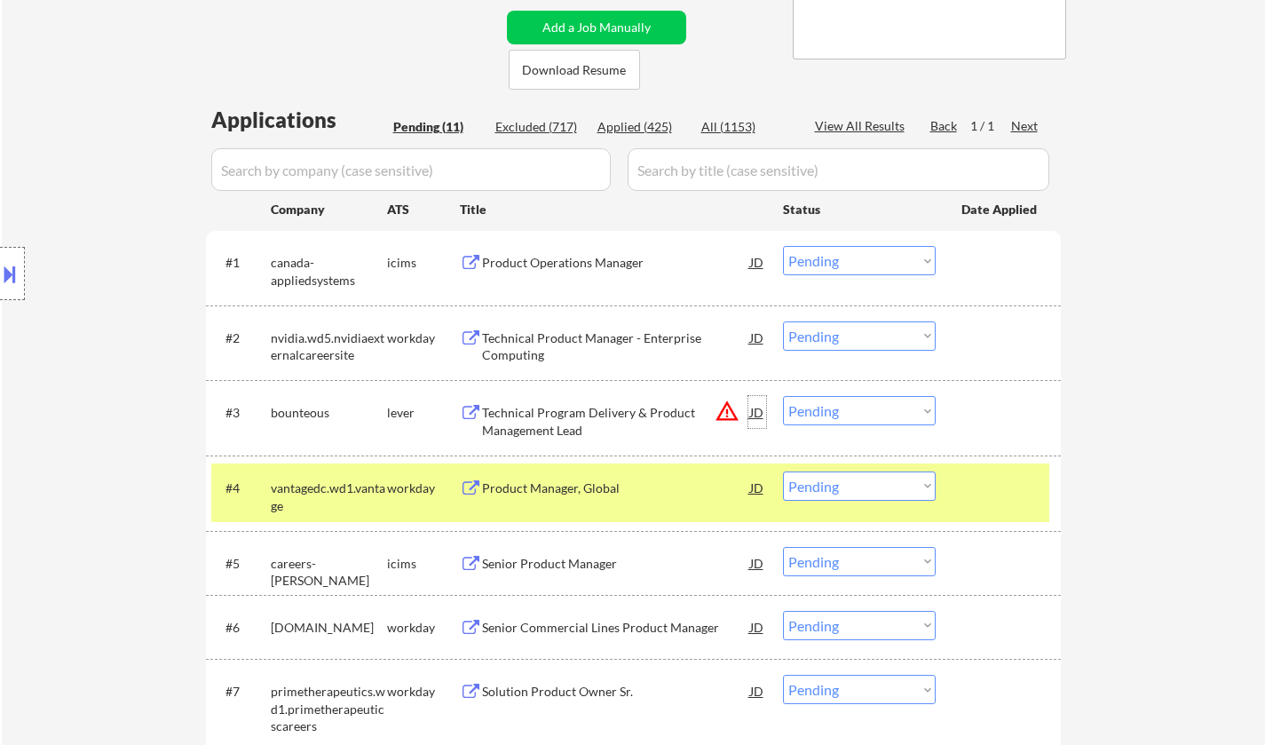
click at [758, 411] on div "JD" at bounding box center [757, 412] width 18 height 32
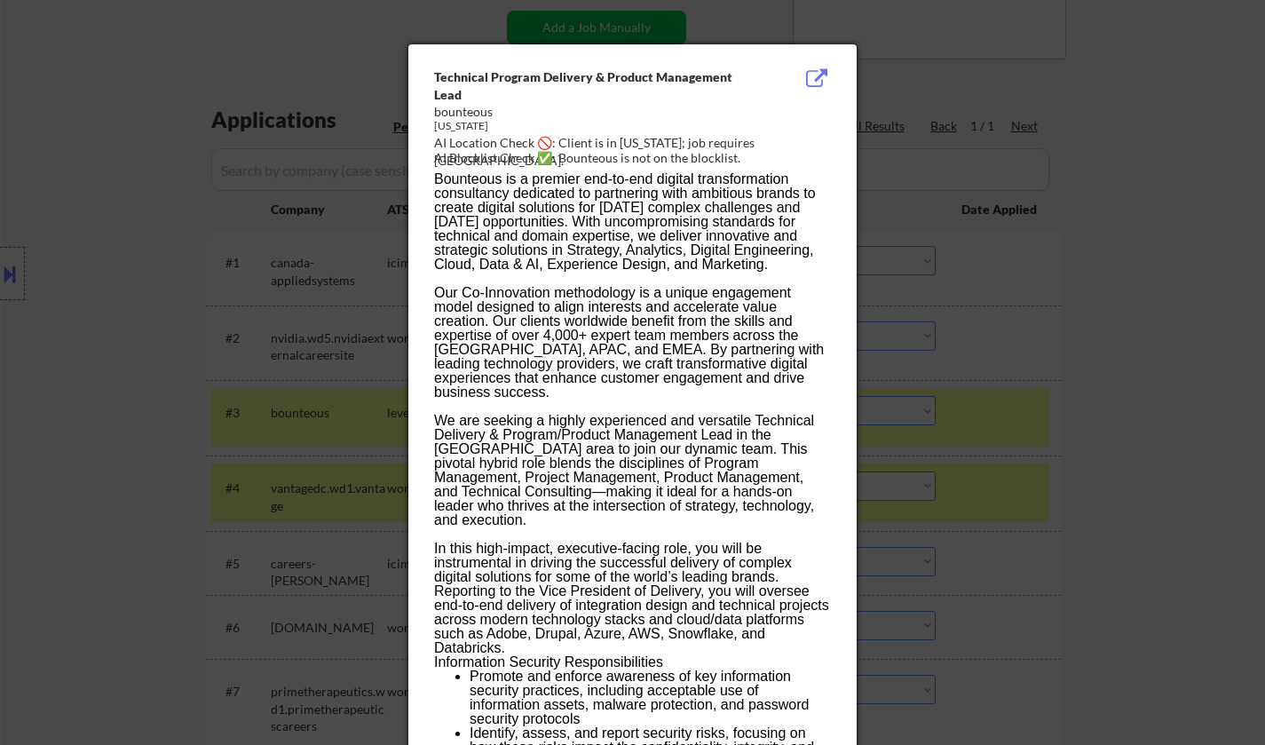
click at [1036, 508] on div at bounding box center [632, 372] width 1265 height 745
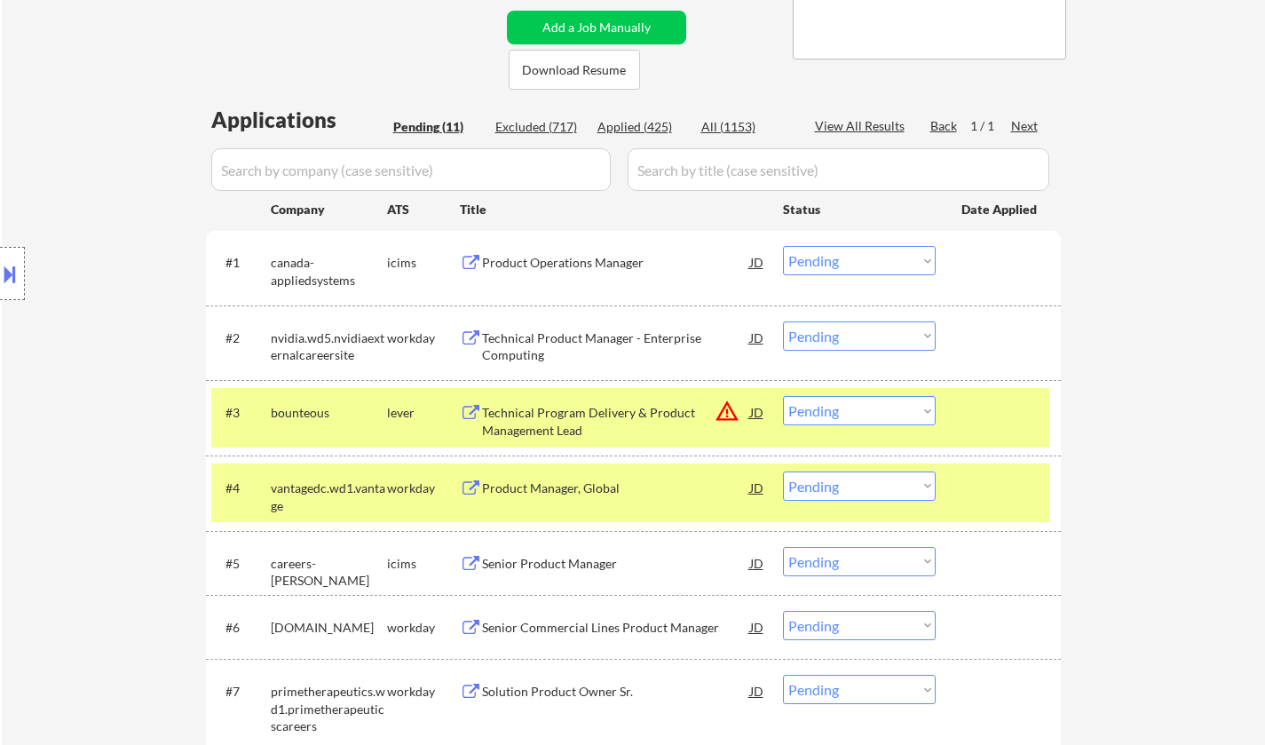
drag, startPoint x: 913, startPoint y: 412, endPoint x: 938, endPoint y: 532, distance: 123.2
click at [911, 413] on select "Choose an option... Pending Applied Excluded (Questions) Excluded (Expired) Exc…" at bounding box center [859, 410] width 153 height 29
click at [783, 396] on select "Choose an option... Pending Applied Excluded (Questions) Excluded (Expired) Exc…" at bounding box center [859, 410] width 153 height 29
select select ""pending""
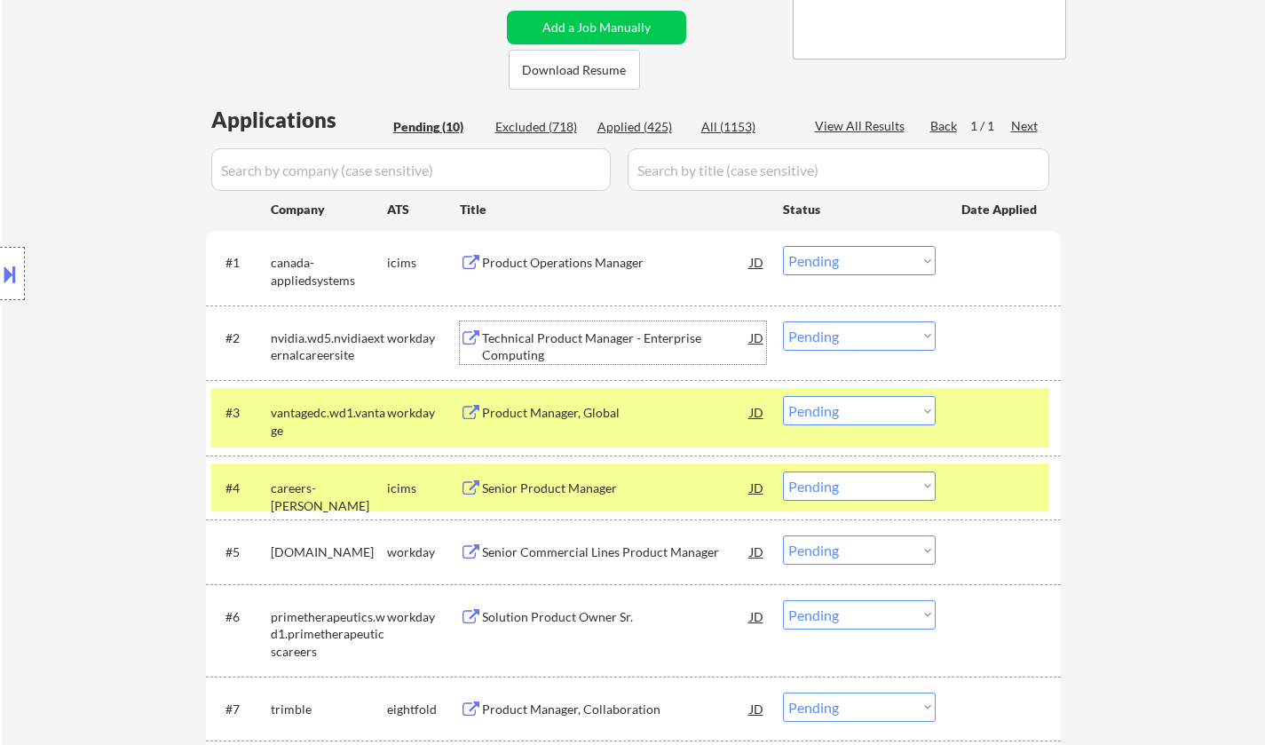
click at [569, 346] on div "Technical Product Manager - Enterprise Computing" at bounding box center [616, 346] width 268 height 35
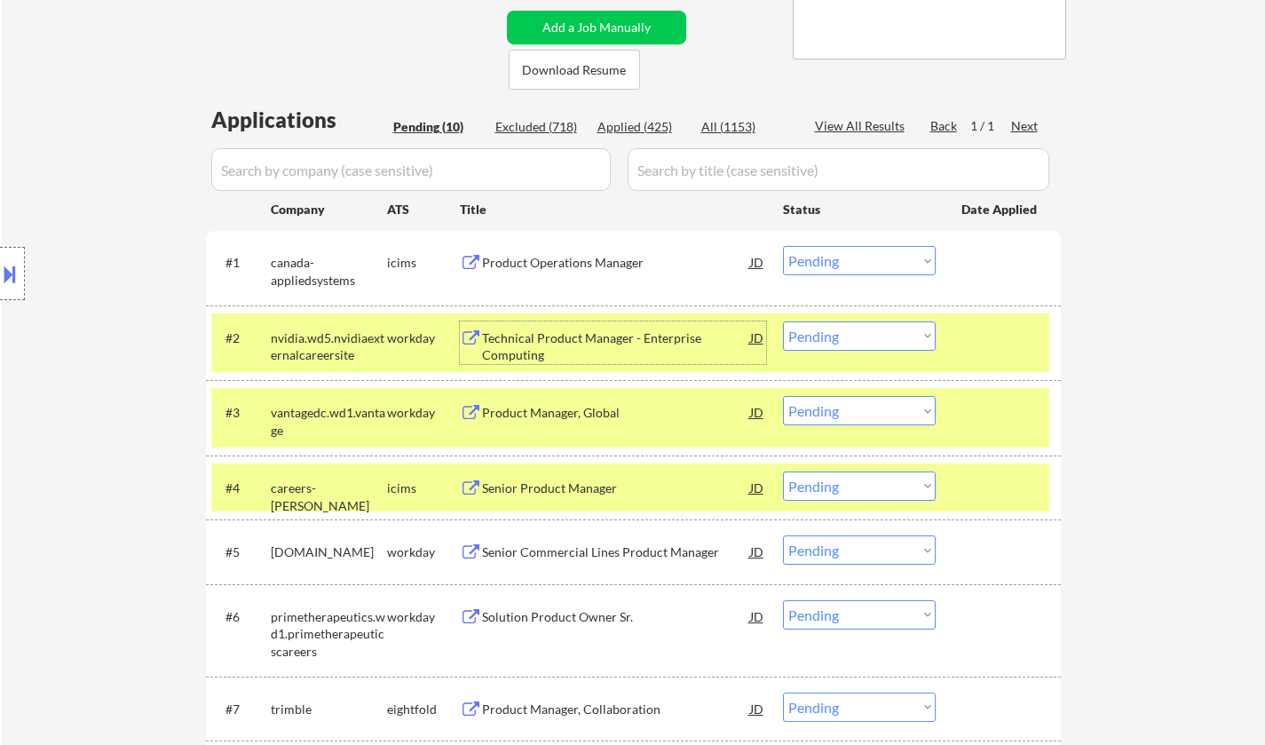
click at [830, 327] on select "Choose an option... Pending Applied Excluded (Questions) Excluded (Expired) Exc…" at bounding box center [859, 335] width 153 height 29
click at [783, 321] on select "Choose an option... Pending Applied Excluded (Questions) Excluded (Expired) Exc…" at bounding box center [859, 335] width 153 height 29
select select ""pending""
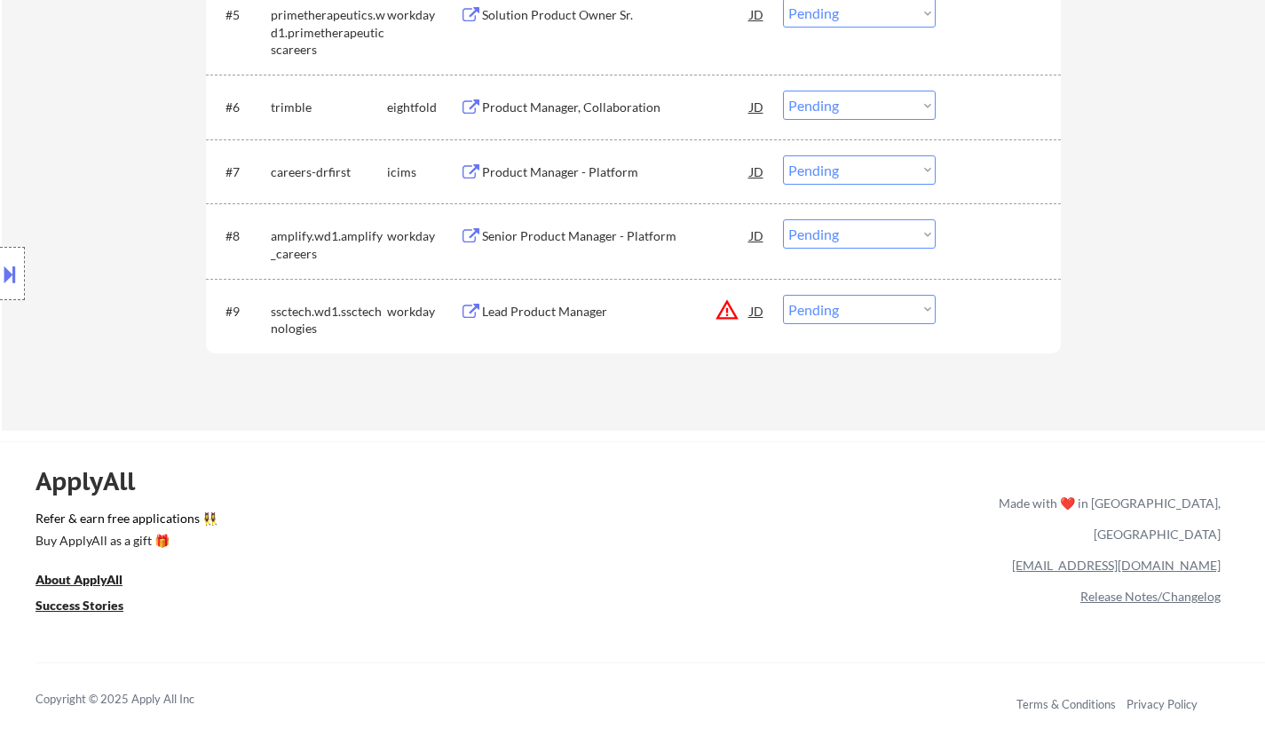
scroll to position [887, 0]
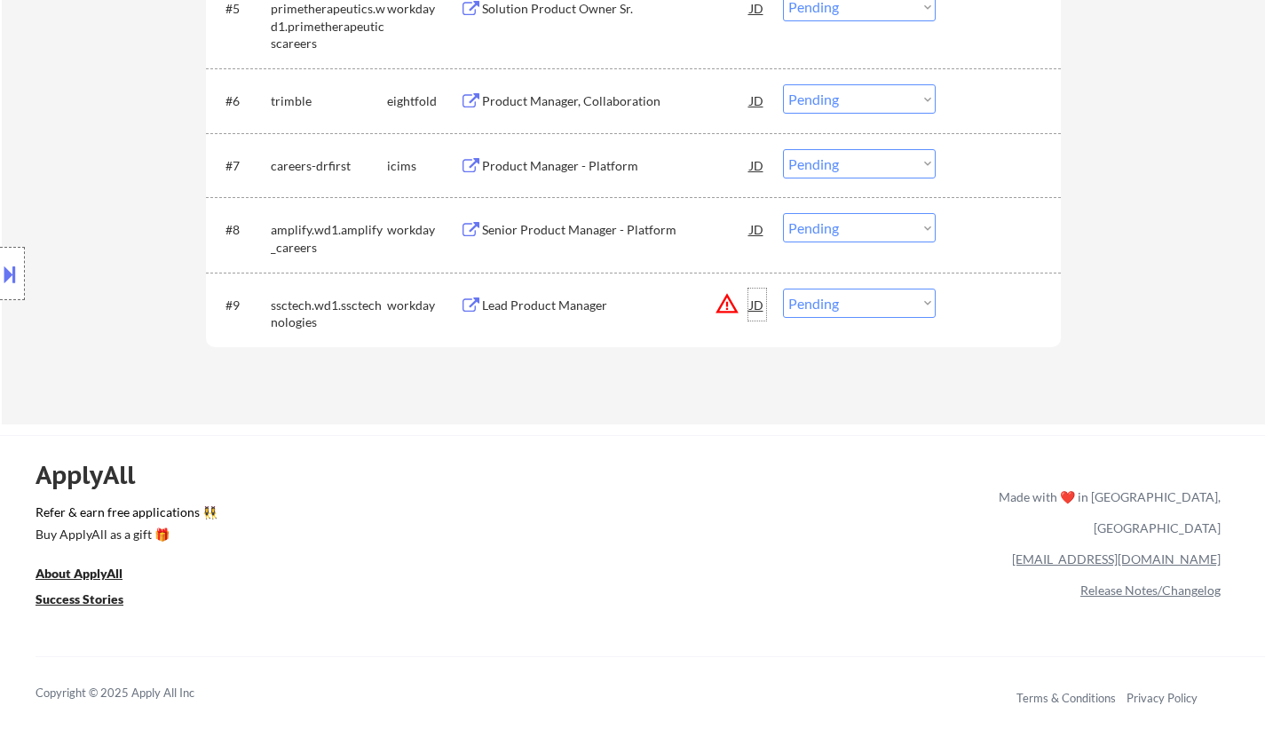
click at [752, 303] on div "JD" at bounding box center [757, 304] width 18 height 32
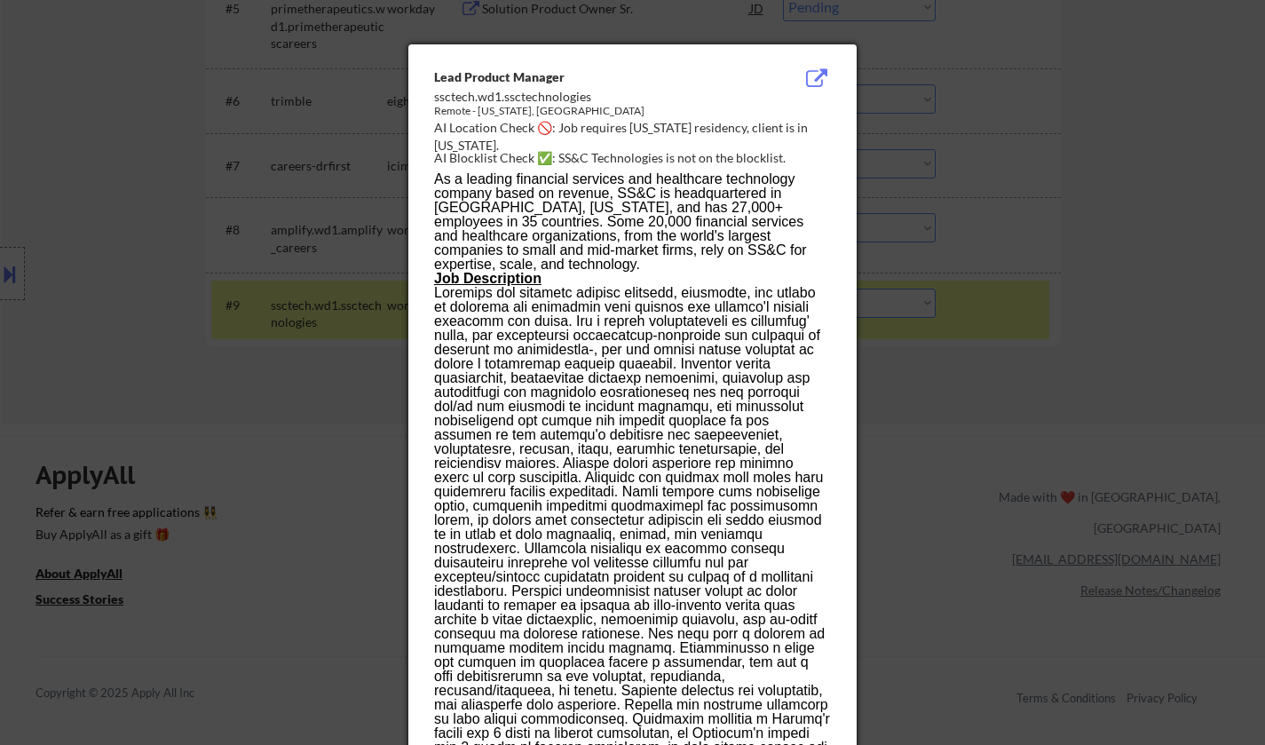
click at [1045, 430] on div at bounding box center [632, 372] width 1265 height 745
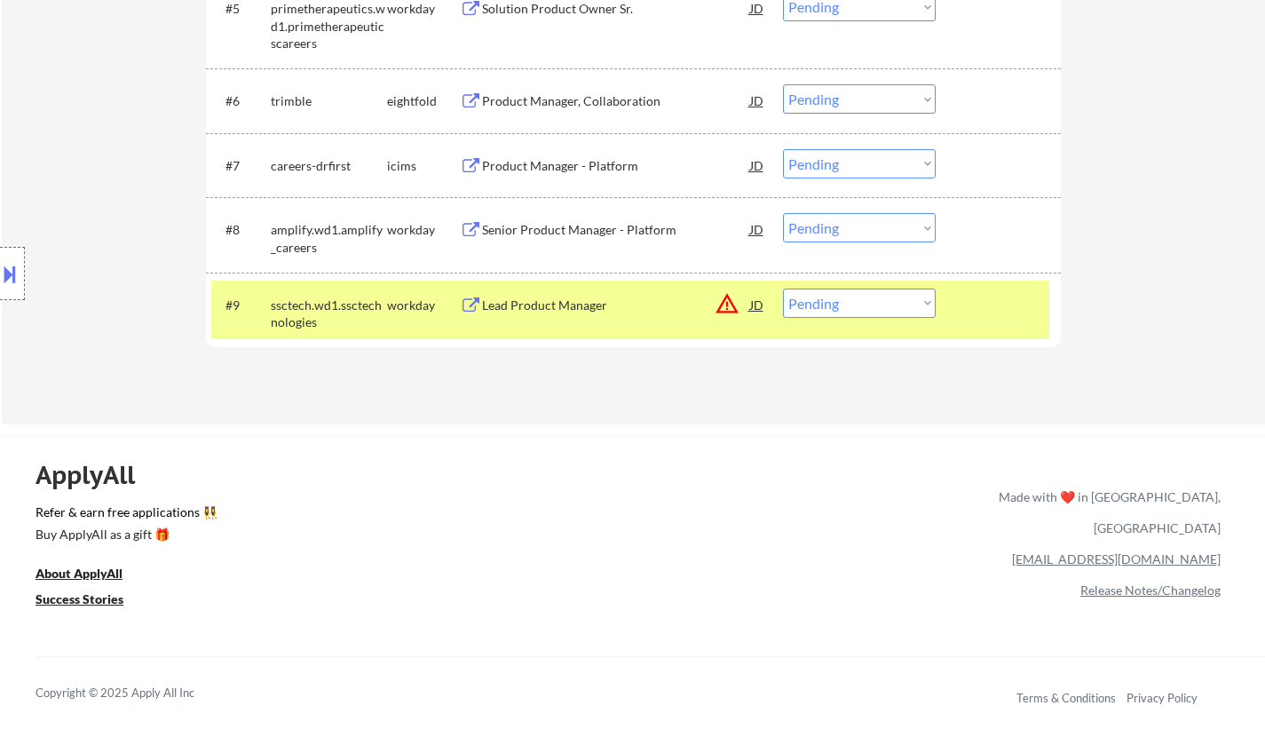
click at [875, 291] on select "Choose an option... Pending Applied Excluded (Questions) Excluded (Expired) Exc…" at bounding box center [859, 302] width 153 height 29
select select ""excluded__location_""
click at [783, 288] on select "Choose an option... Pending Applied Excluded (Questions) Excluded (Expired) Exc…" at bounding box center [859, 302] width 153 height 29
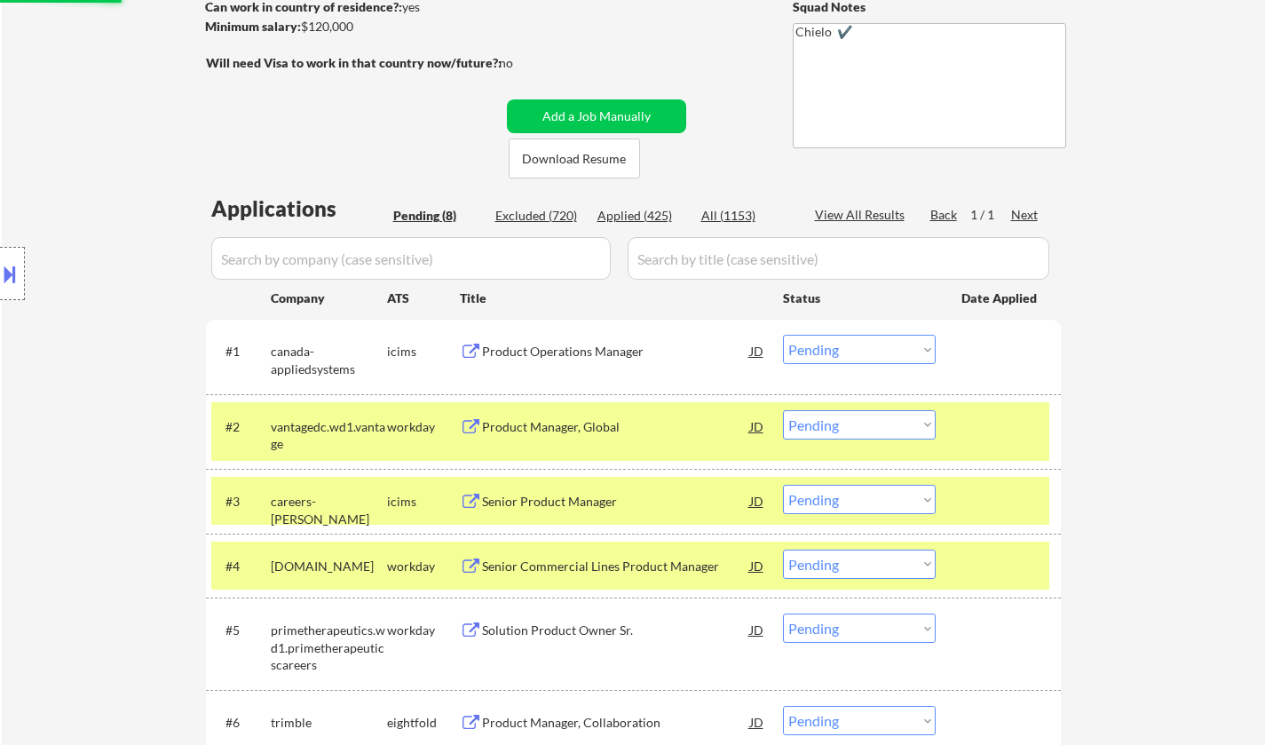
scroll to position [0, 0]
